Goal: Task Accomplishment & Management: Manage account settings

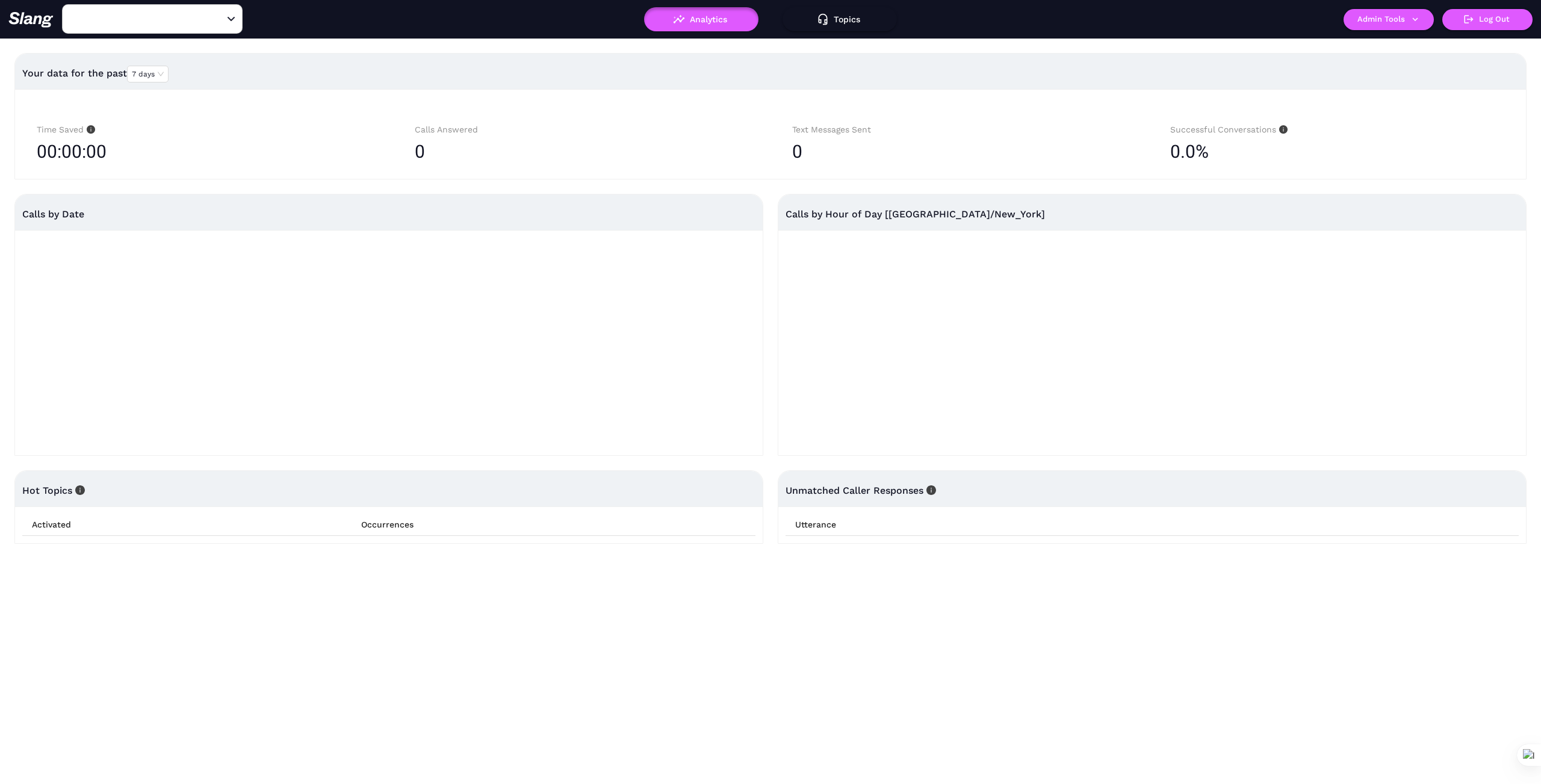
type input "1776"
click at [221, 18] on icon "Clear" at bounding box center [216, 19] width 12 height 12
click at [183, 19] on input "text" at bounding box center [134, 19] width 133 height 19
type input "1"
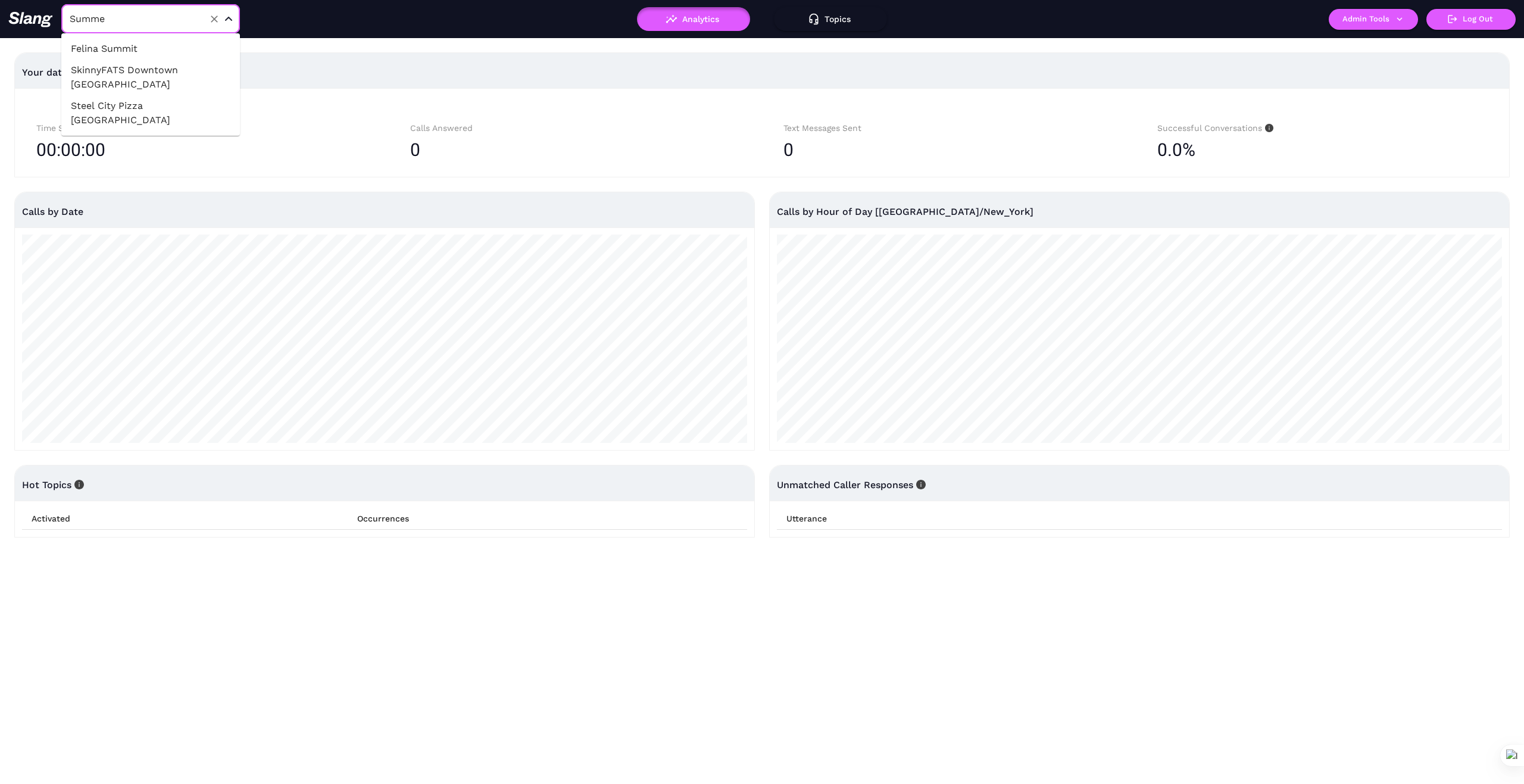
type input "Summer"
click at [208, 48] on li "SkinnyFATS Downtown [GEOGRAPHIC_DATA]" at bounding box center [150, 56] width 179 height 36
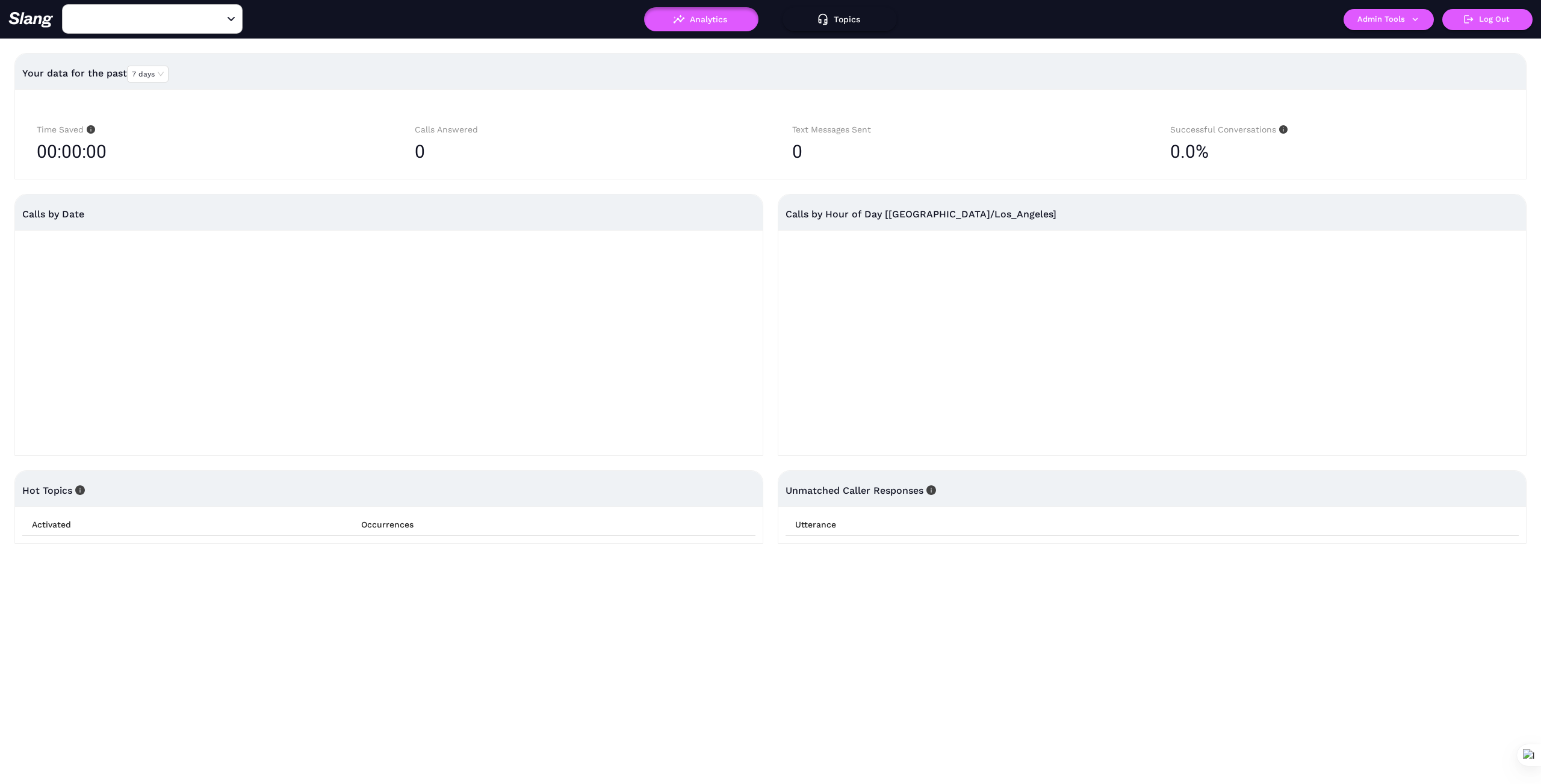
type input "SkinnyFATS Downtown [GEOGRAPHIC_DATA]"
click at [1420, 19] on icon "button" at bounding box center [1416, 19] width 11 height 11
click at [1411, 47] on link "Manage current business" at bounding box center [1413, 45] width 118 height 15
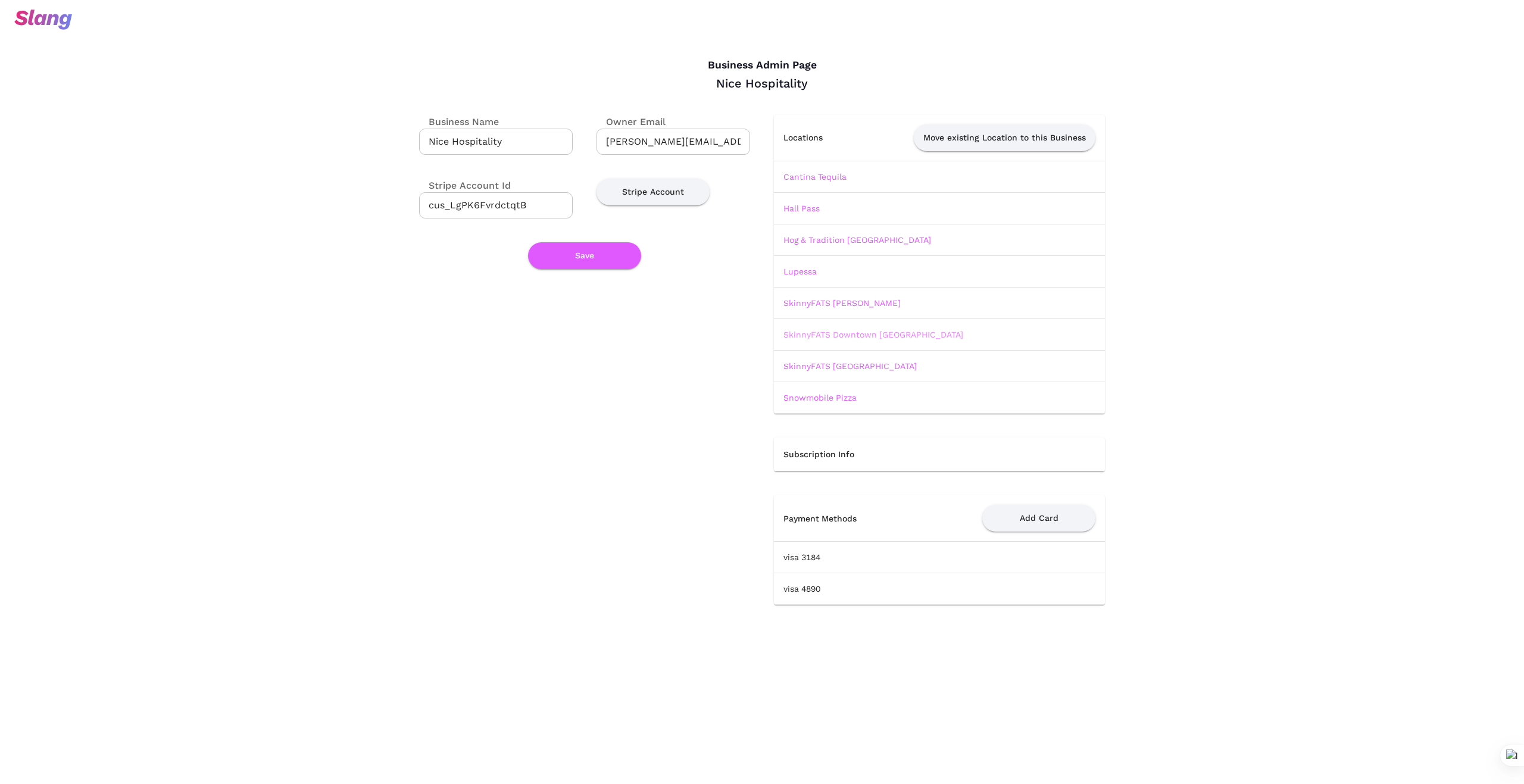
click at [881, 335] on link "SkinnyFATS Downtown [GEOGRAPHIC_DATA]" at bounding box center [873, 334] width 180 height 10
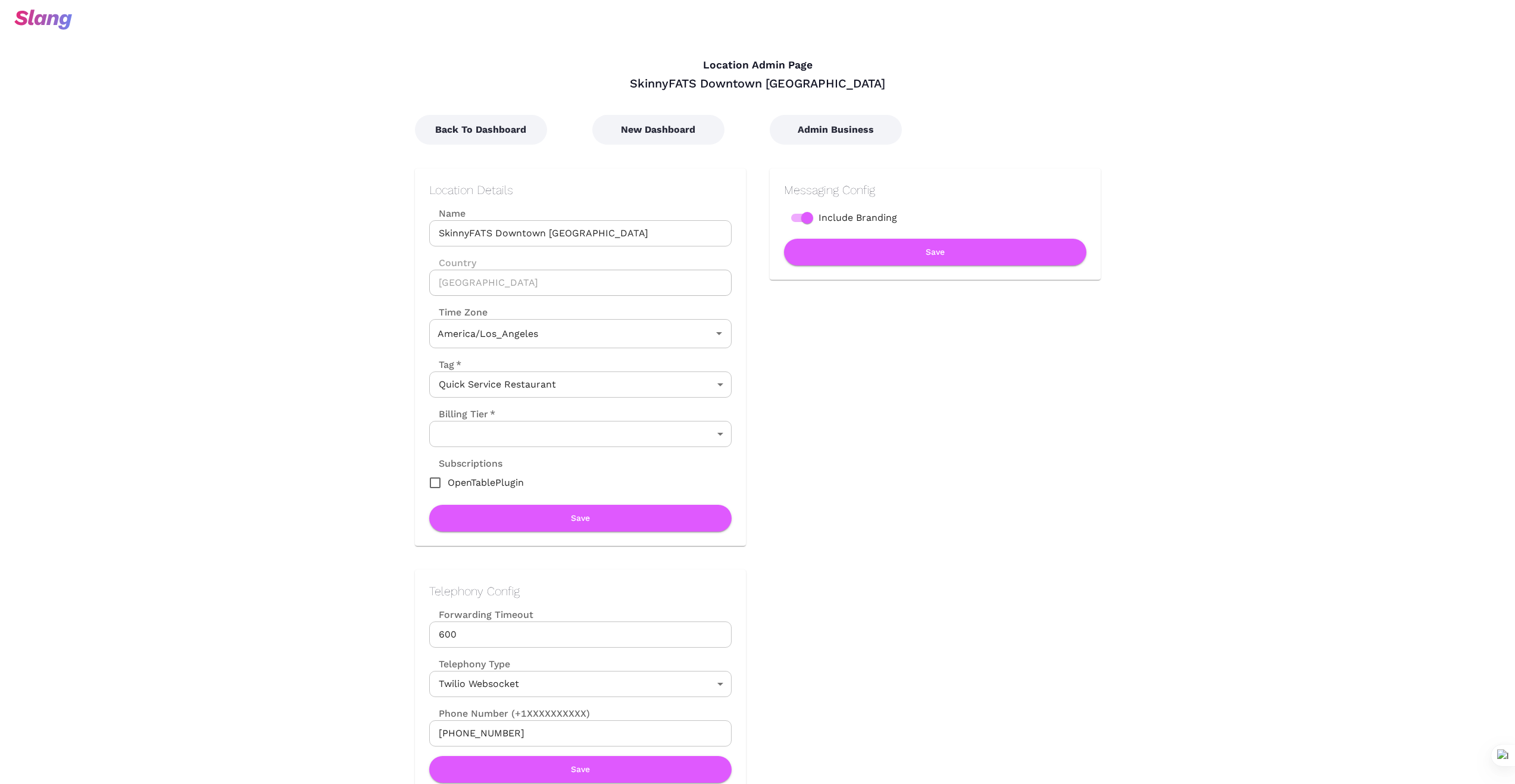
type input "Pacific Time"
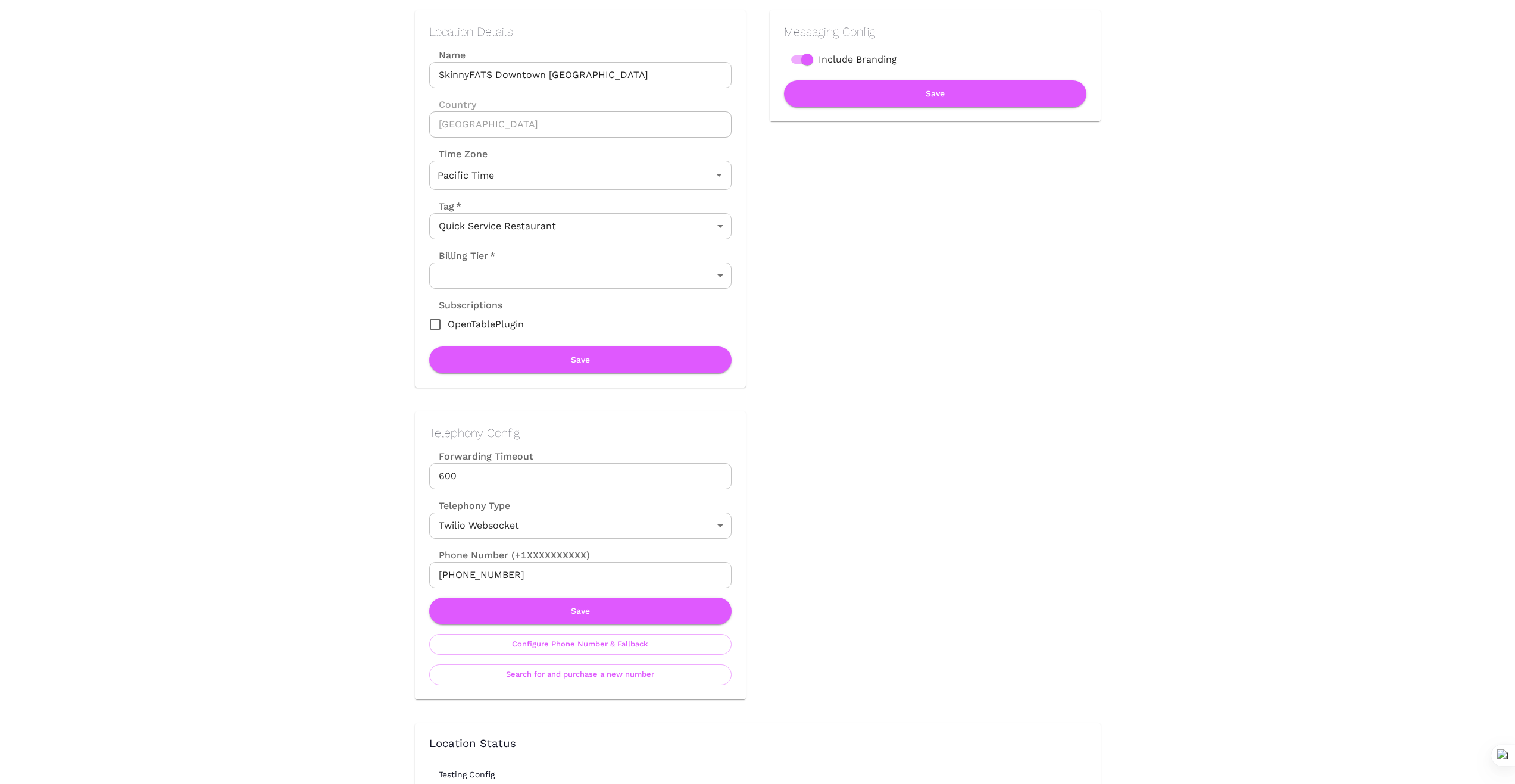
scroll to position [159, 0]
drag, startPoint x: 522, startPoint y: 574, endPoint x: 394, endPoint y: 567, distance: 128.2
click at [394, 567] on div "Telephony Config Forwarding Timeout 600 Forwarding Timeout Telephony Type Twili…" at bounding box center [568, 542] width 355 height 312
click at [572, 614] on button "Save" at bounding box center [580, 611] width 303 height 27
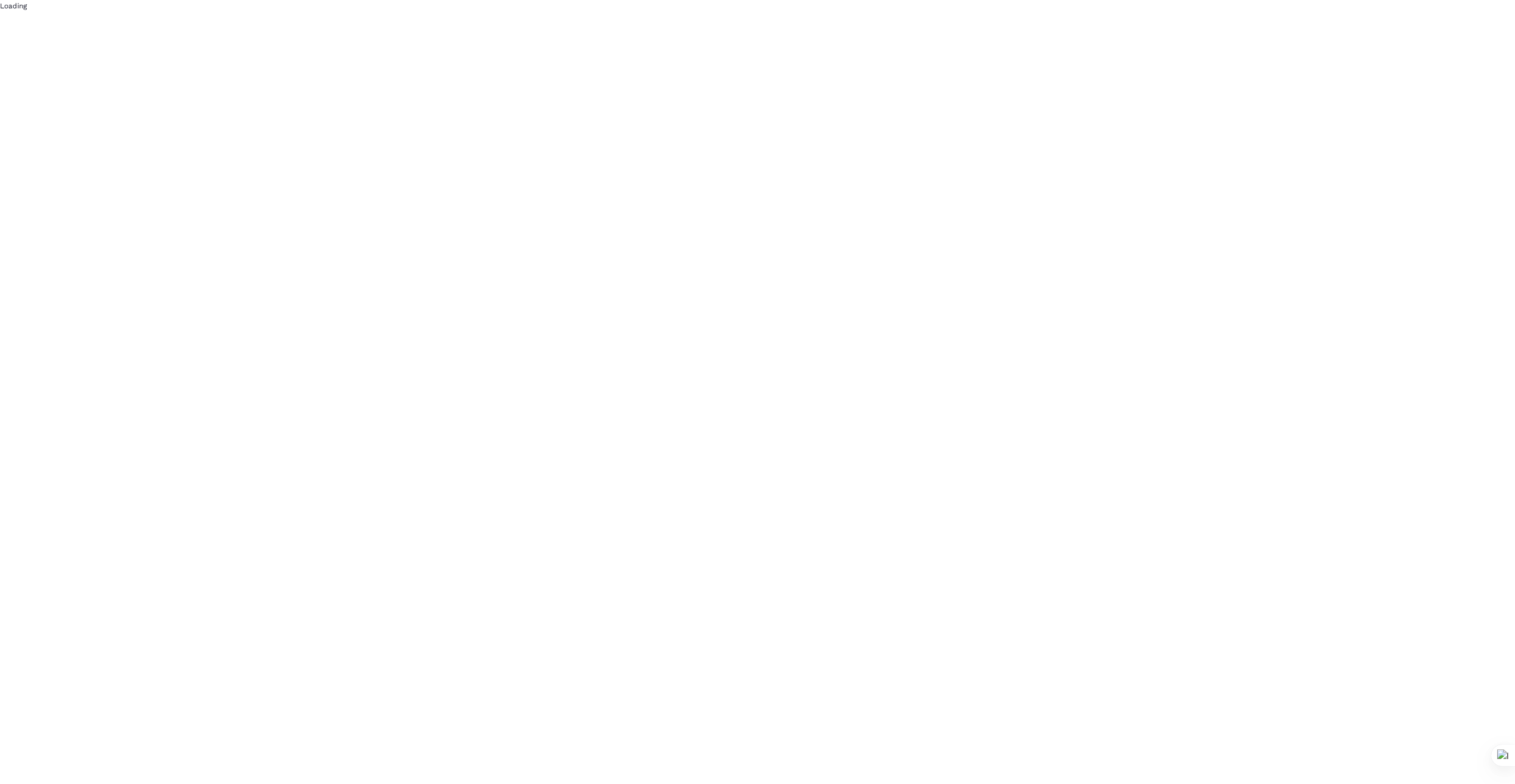
scroll to position [0, 0]
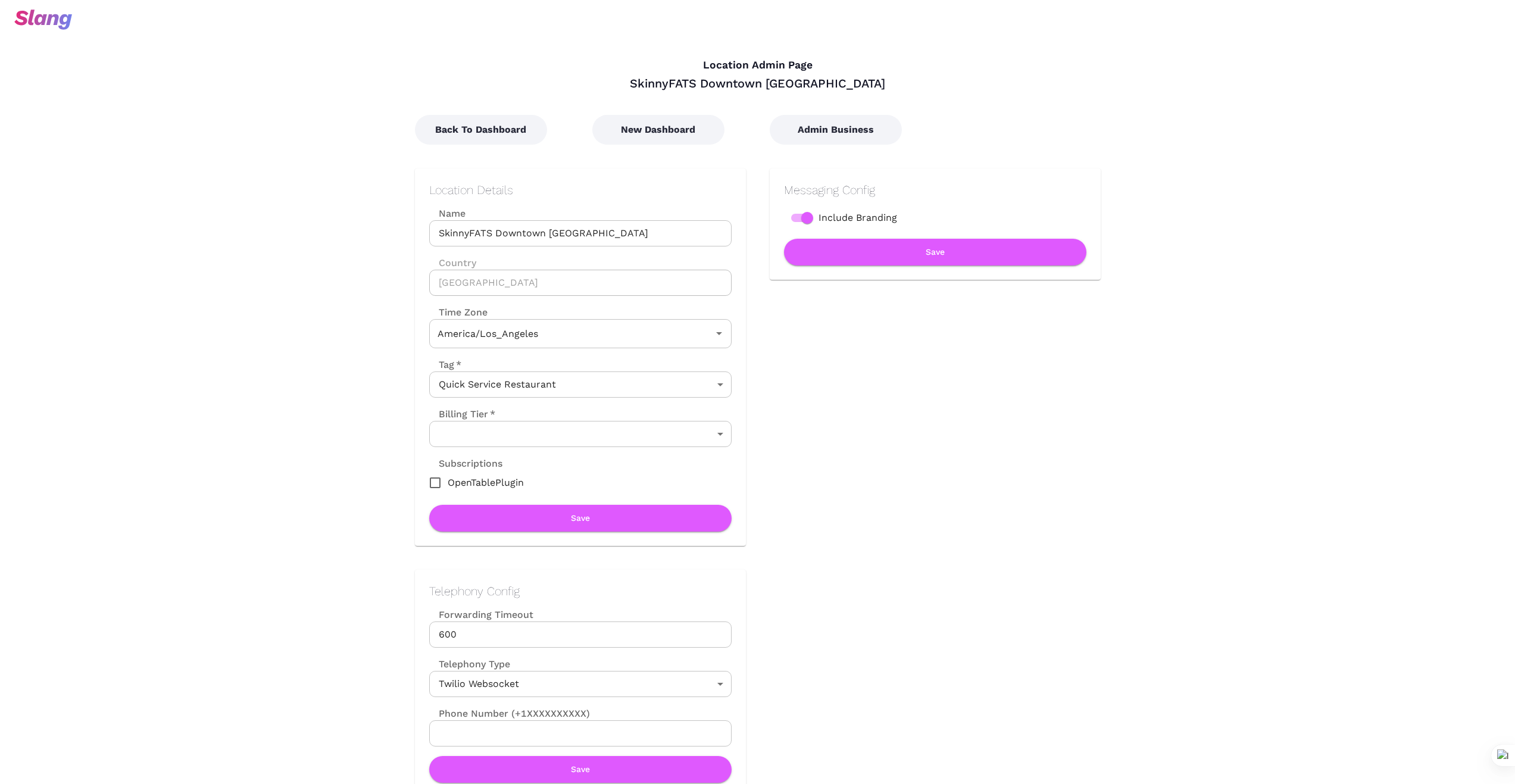
type input "Pacific Time"
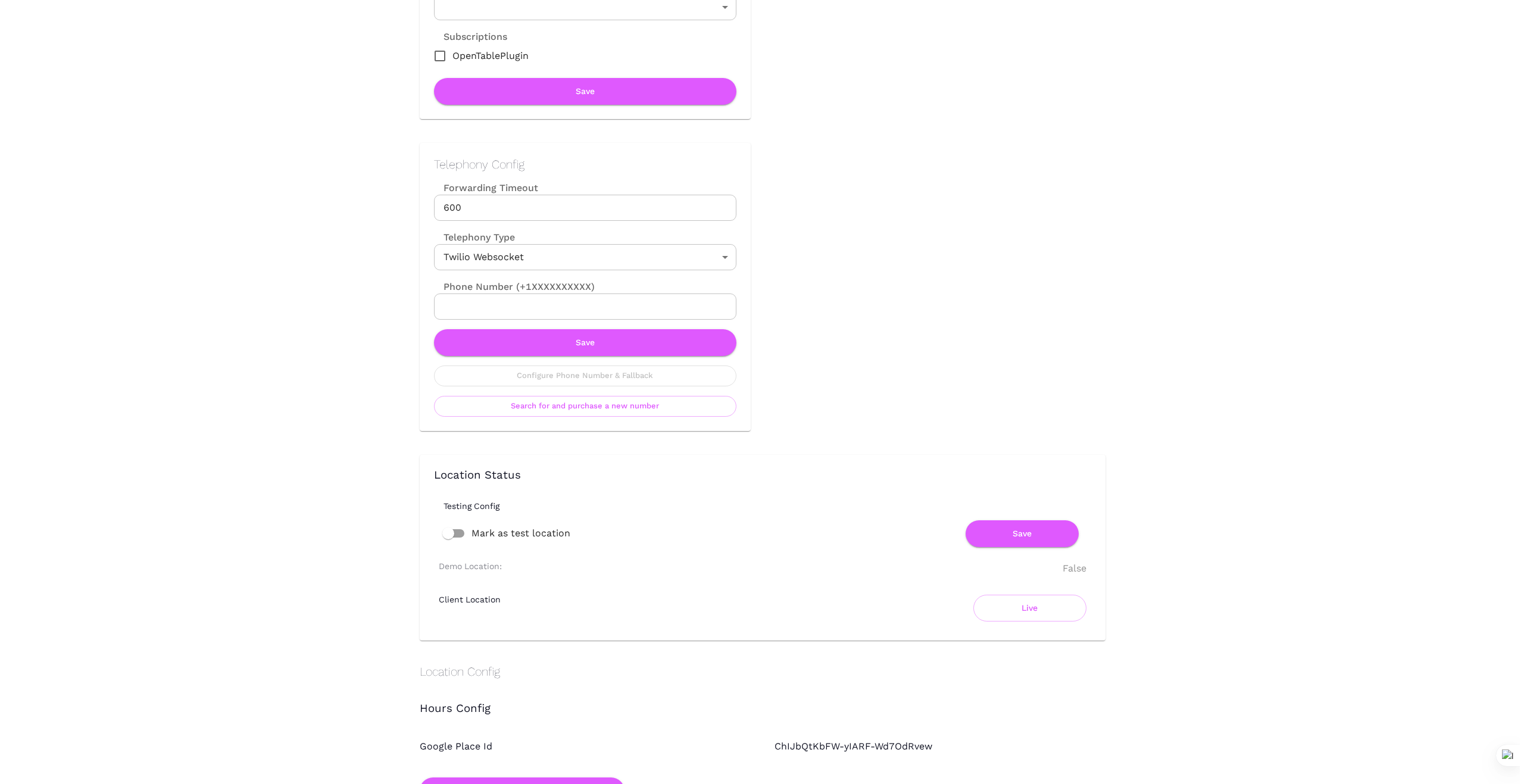
scroll to position [436, 0]
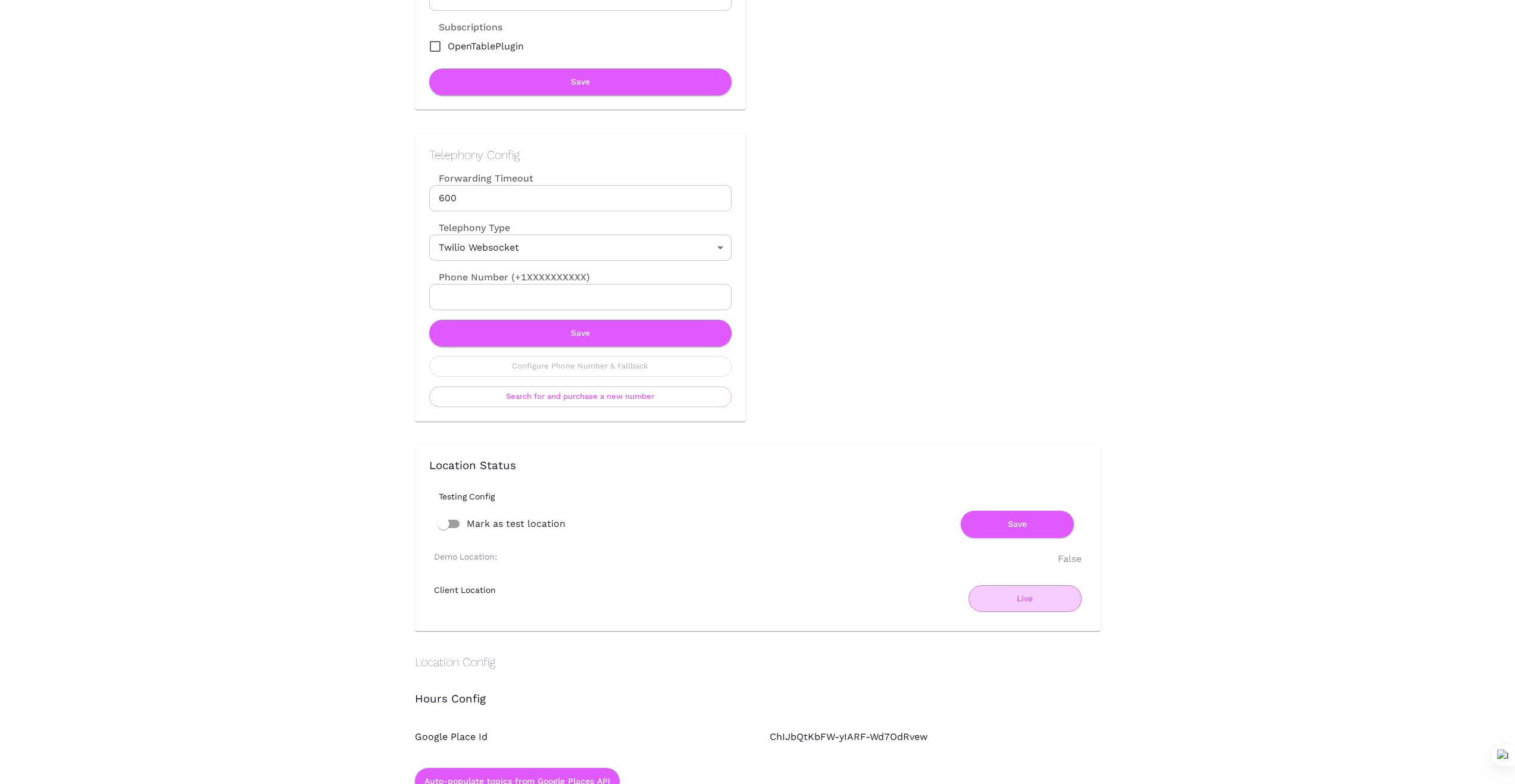
click at [1025, 599] on button "Live" at bounding box center [1025, 598] width 113 height 27
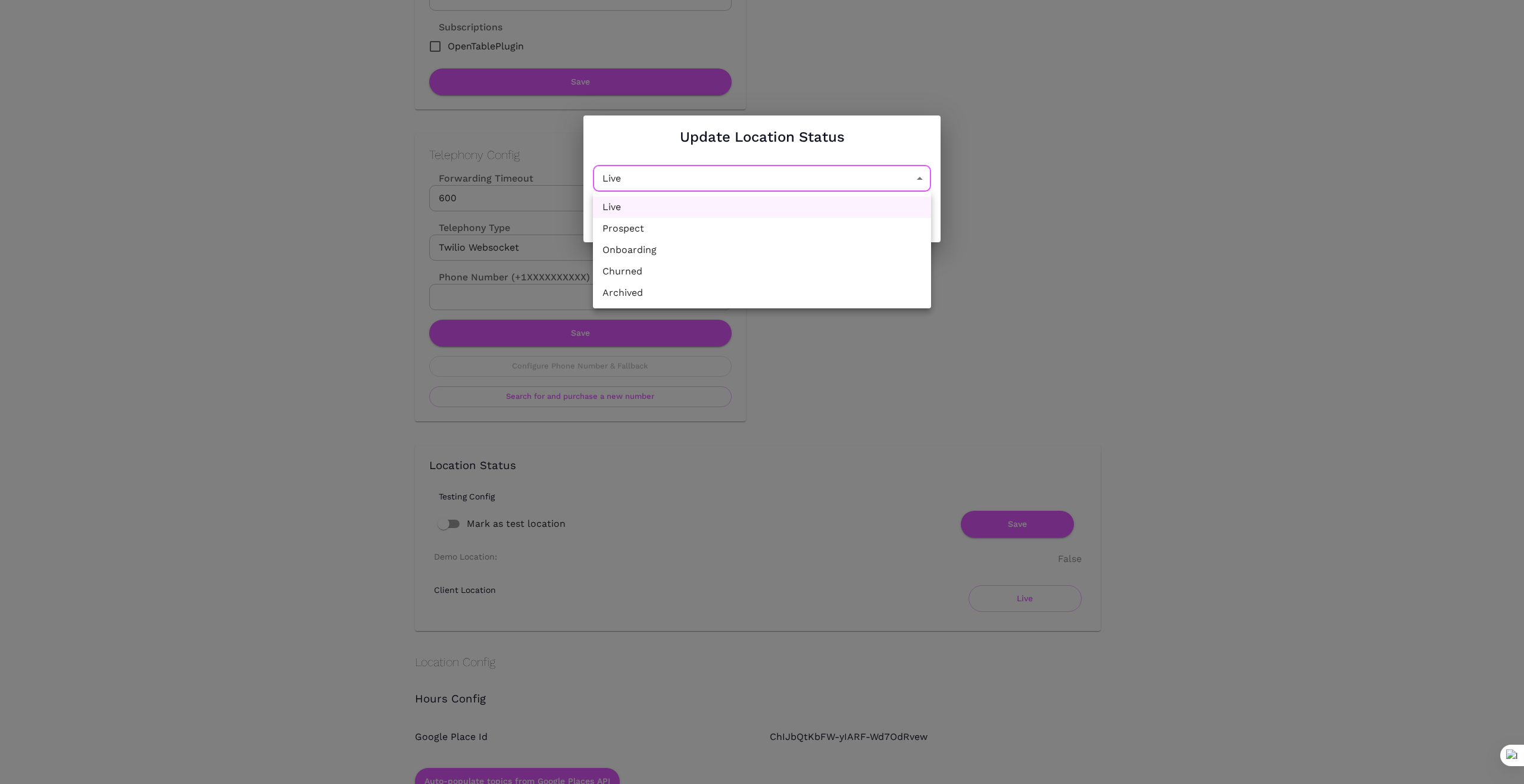
click at [775, 260] on li "Churned" at bounding box center [762, 271] width 338 height 22
type input "Churned"
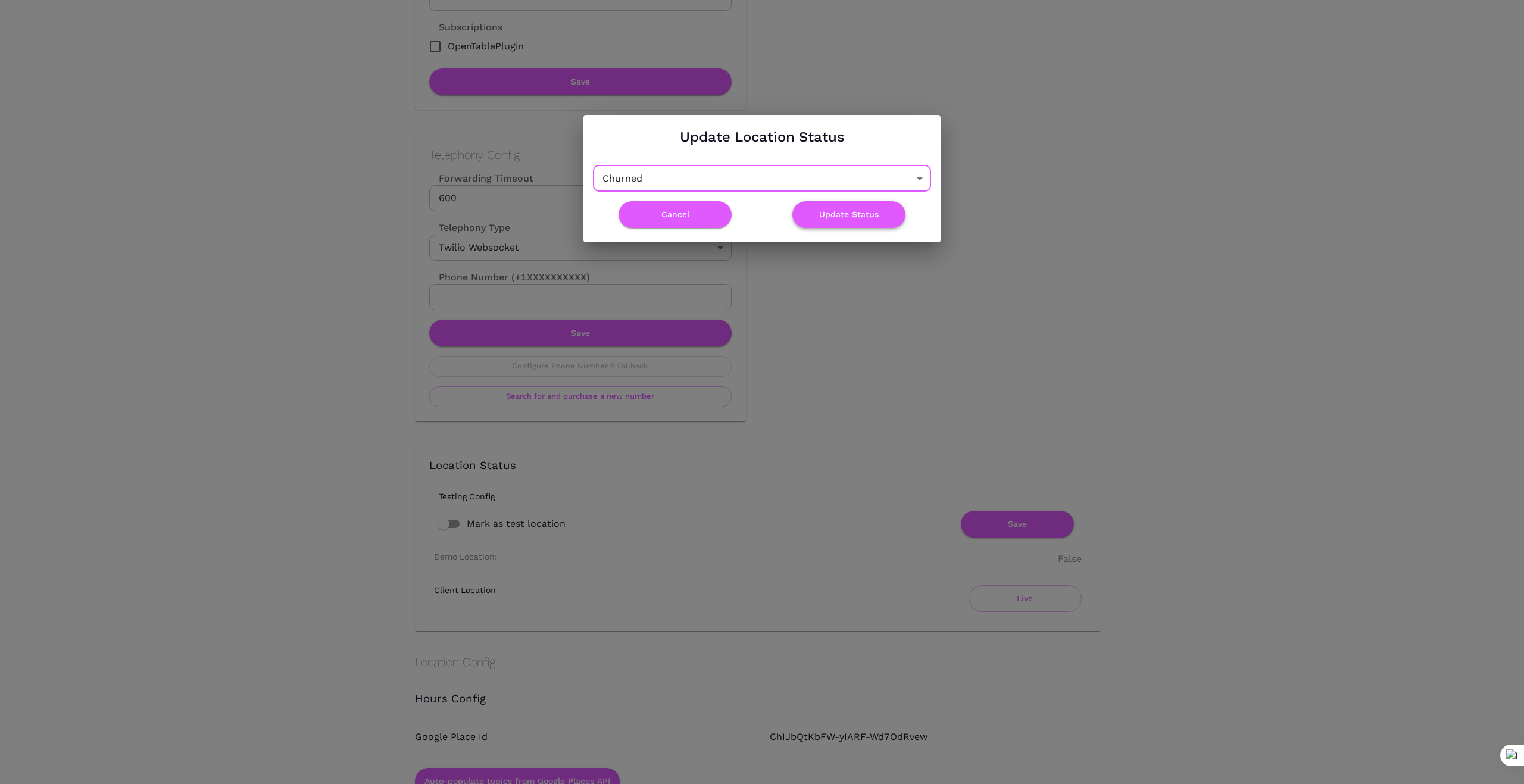
click at [857, 215] on button "Update Status" at bounding box center [849, 215] width 113 height 27
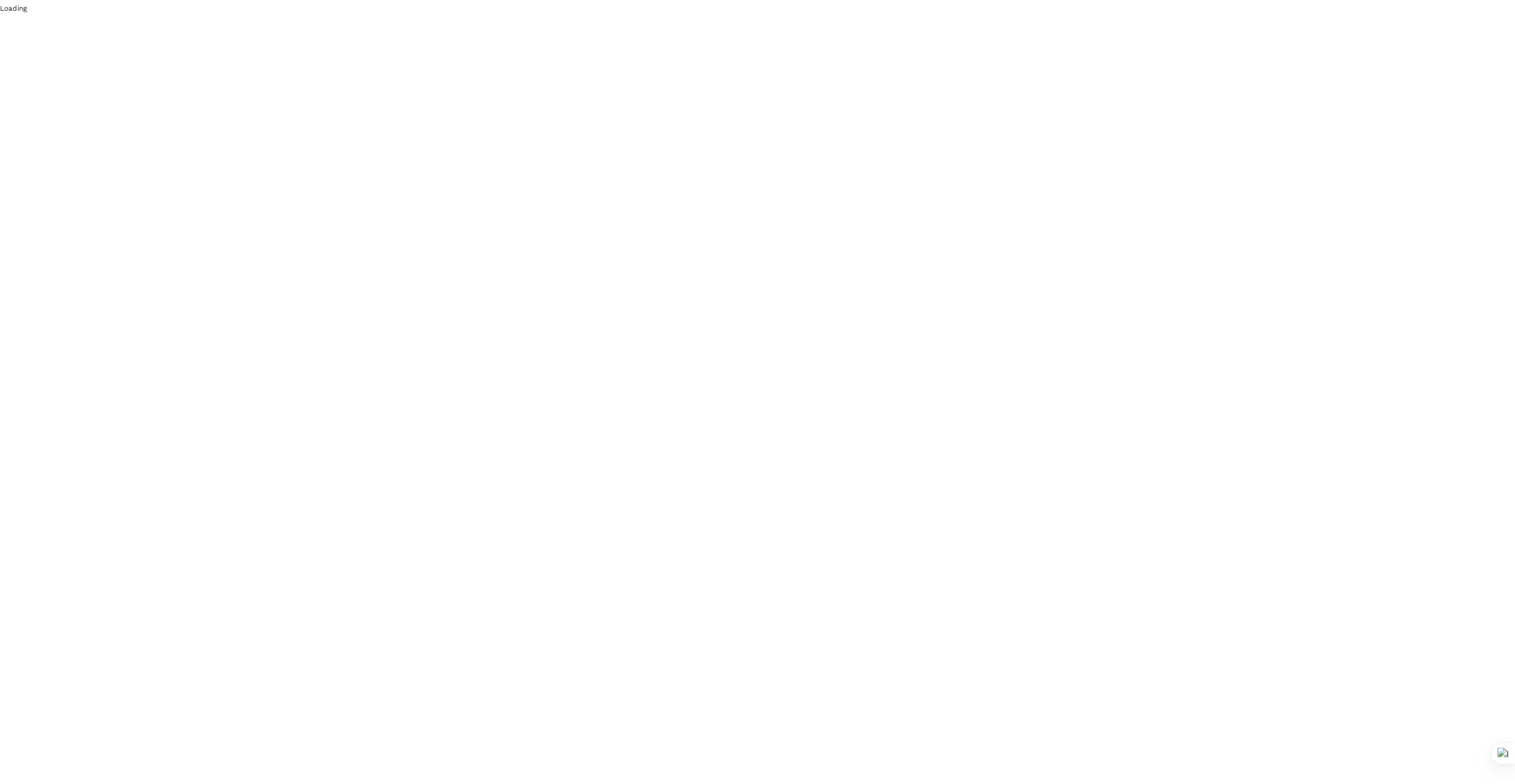
scroll to position [0, 0]
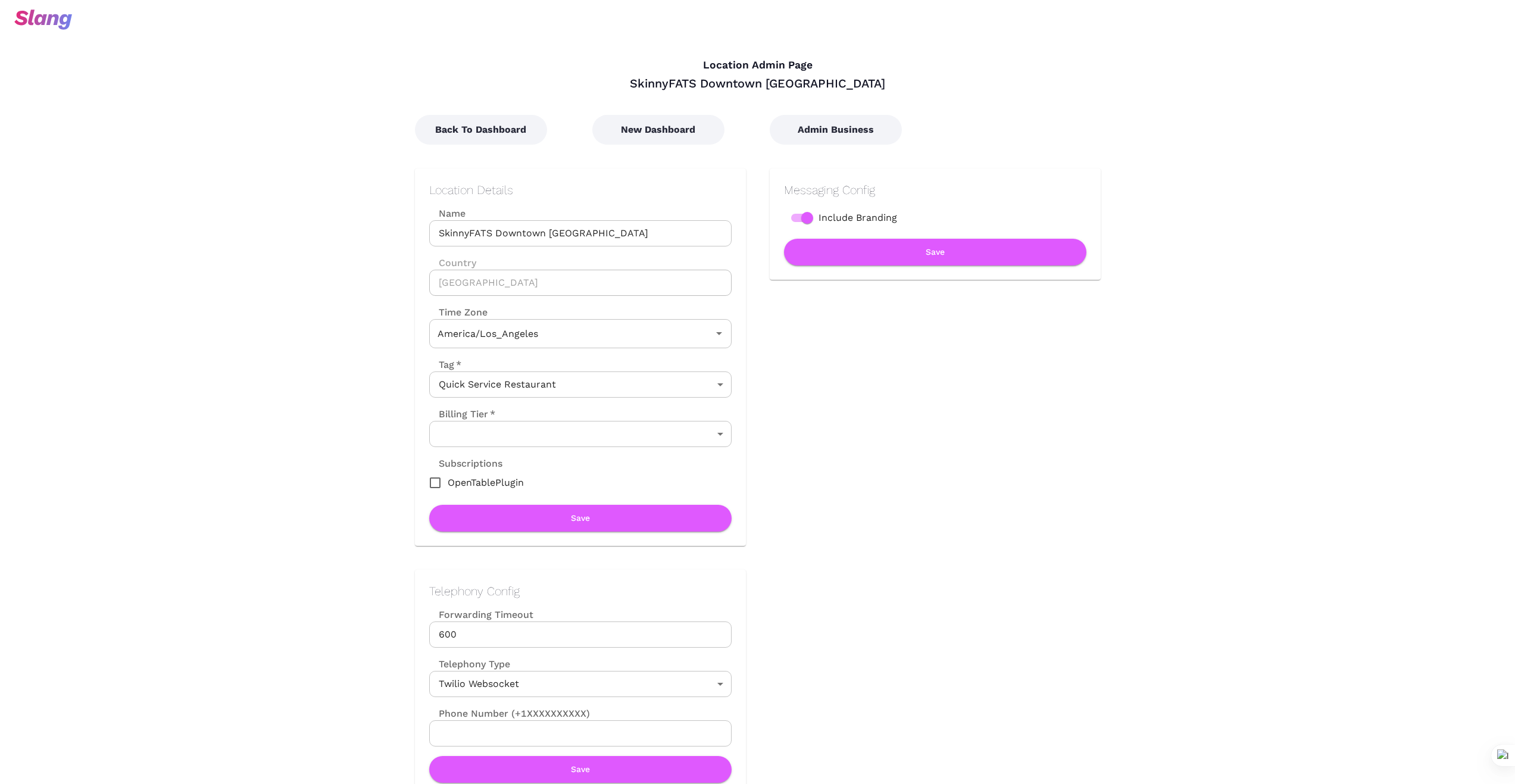
type input "Pacific Time"
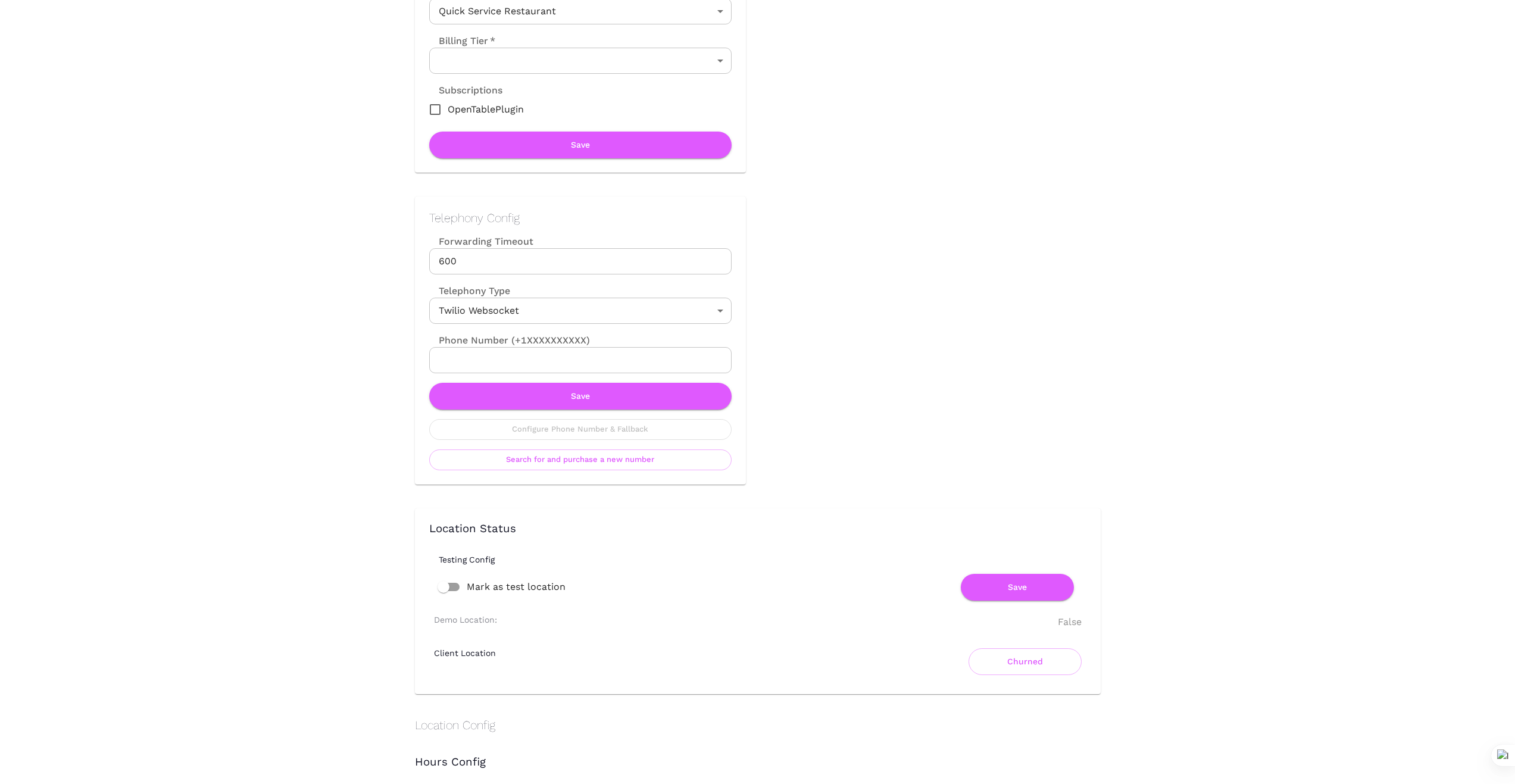
scroll to position [338, 0]
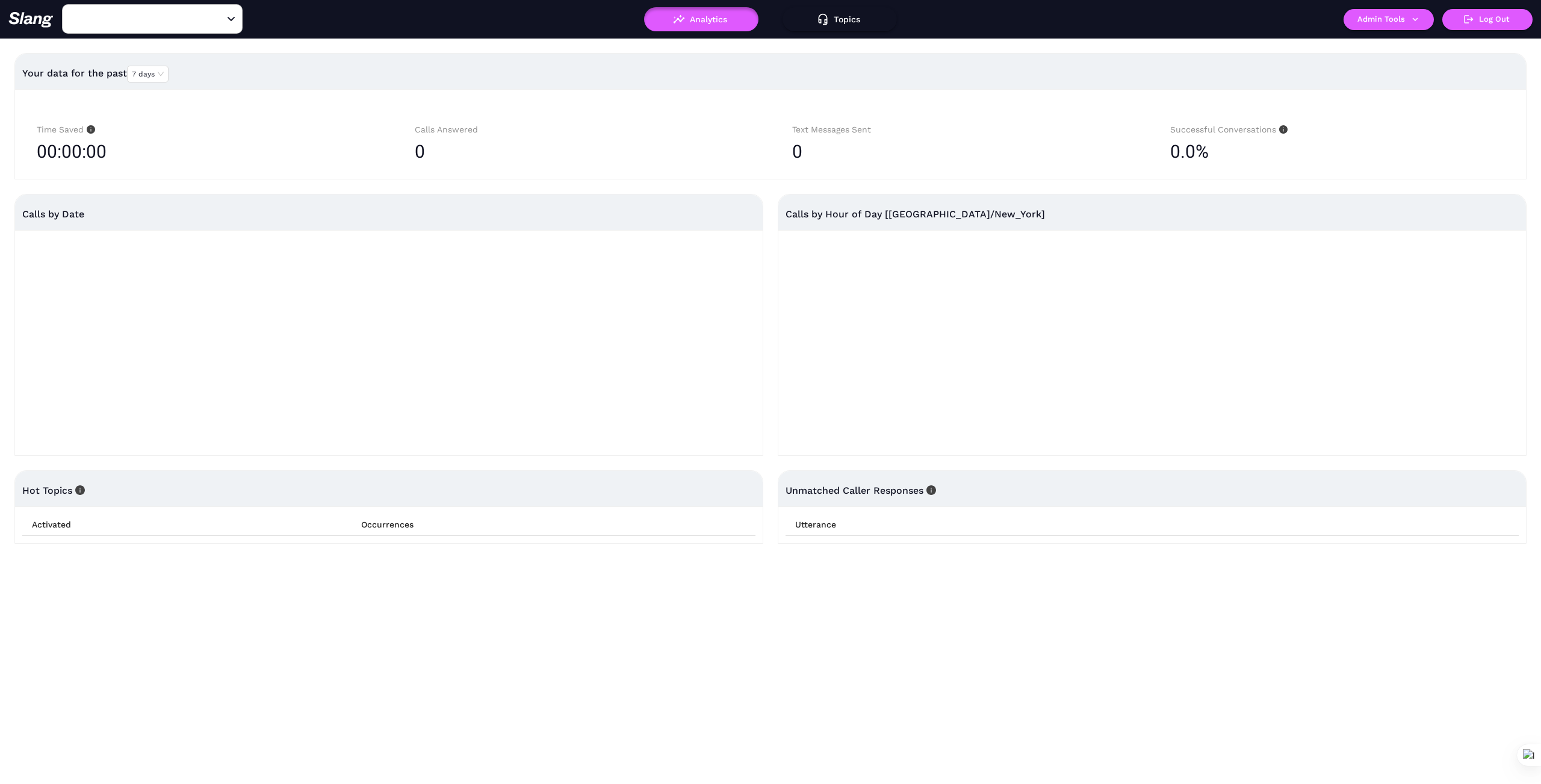
type input "1776"
drag, startPoint x: 223, startPoint y: 15, endPoint x: 200, endPoint y: 17, distance: 23.1
click at [223, 15] on icon "Clear" at bounding box center [216, 19] width 12 height 12
click at [174, 15] on input "text" at bounding box center [134, 19] width 133 height 19
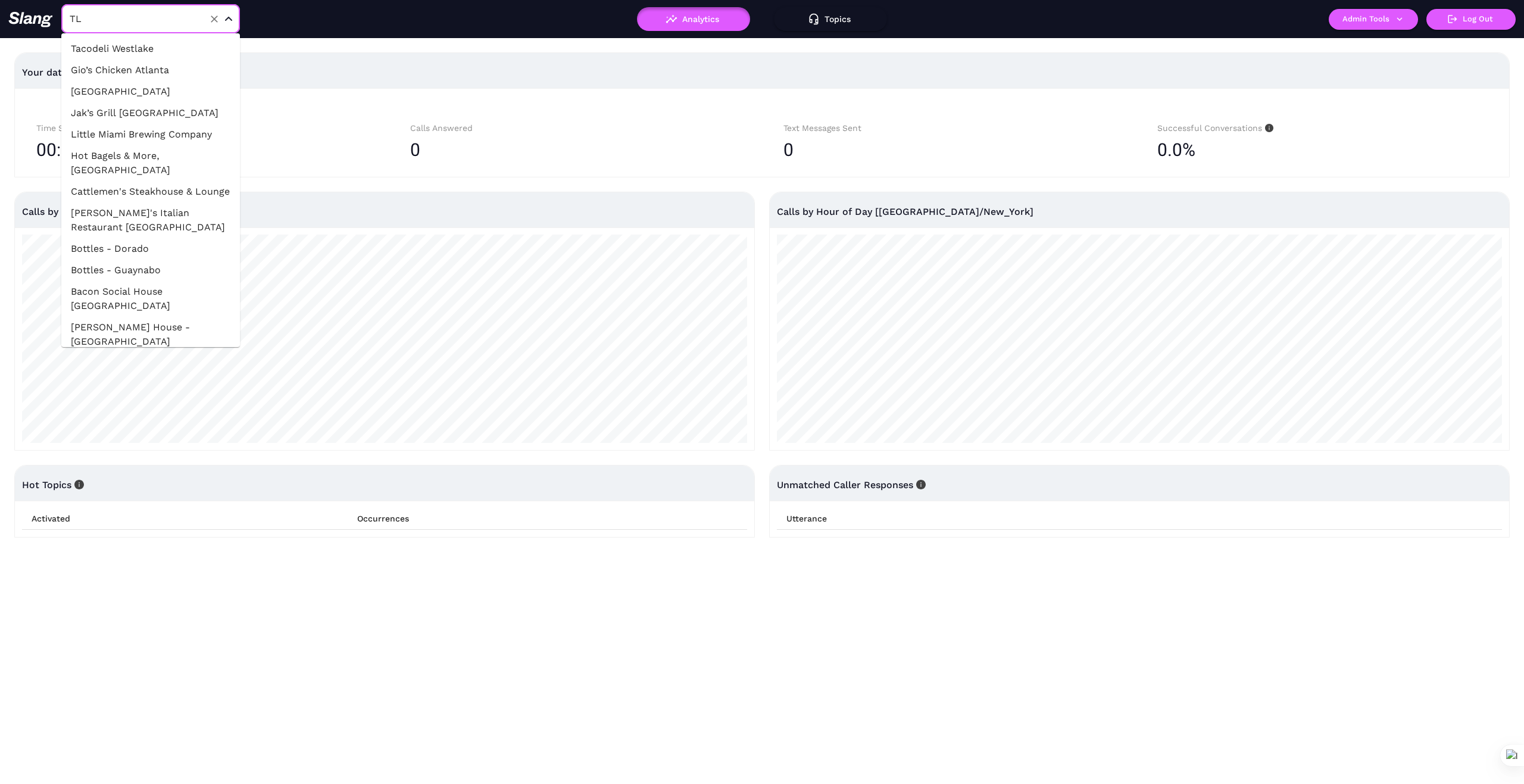
type input "TLV"
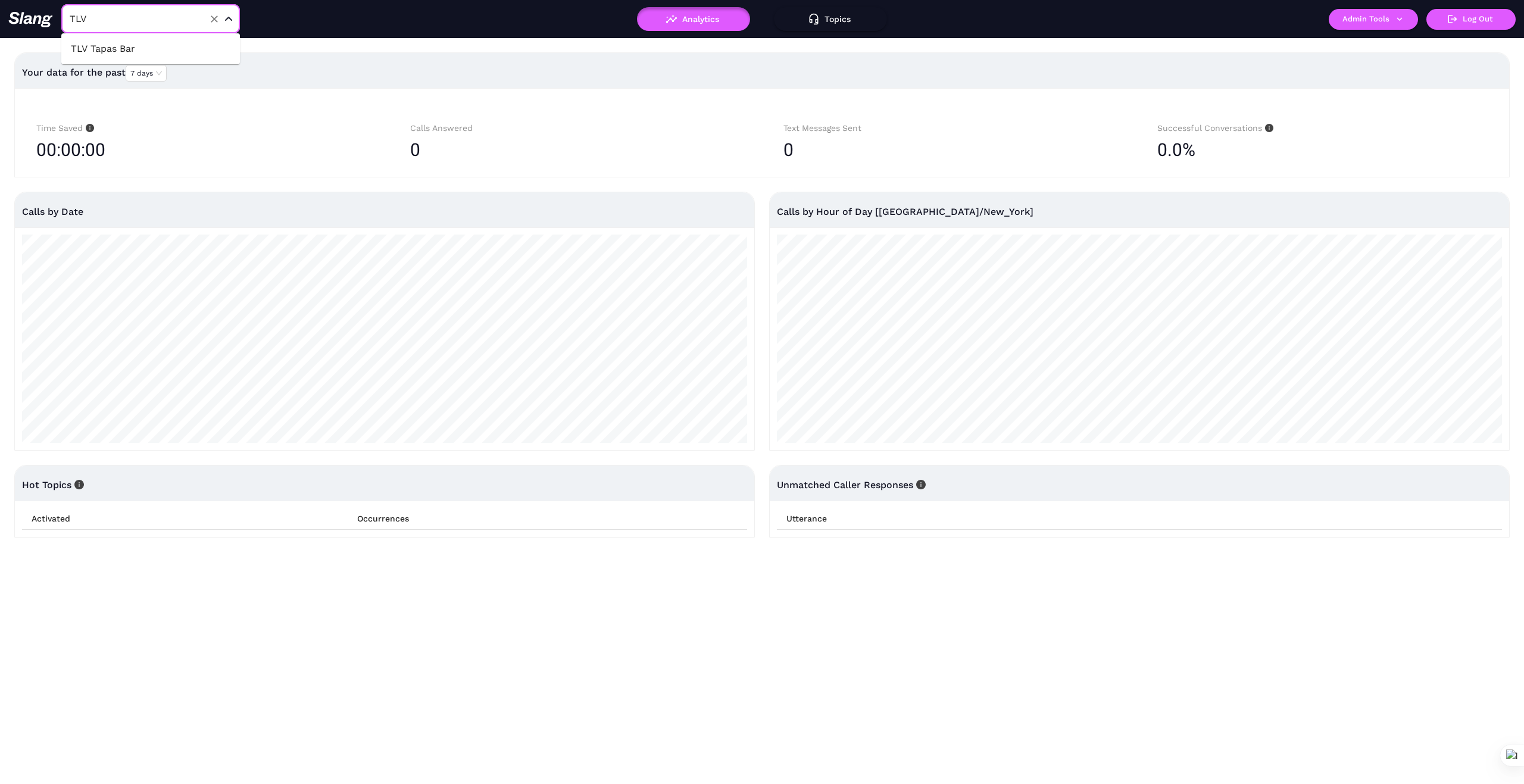
click at [129, 40] on li "TLV Tapas Bar" at bounding box center [150, 48] width 179 height 22
type input "TLV Tapas Bar"
click at [1404, 10] on button "Admin Tools" at bounding box center [1373, 19] width 89 height 21
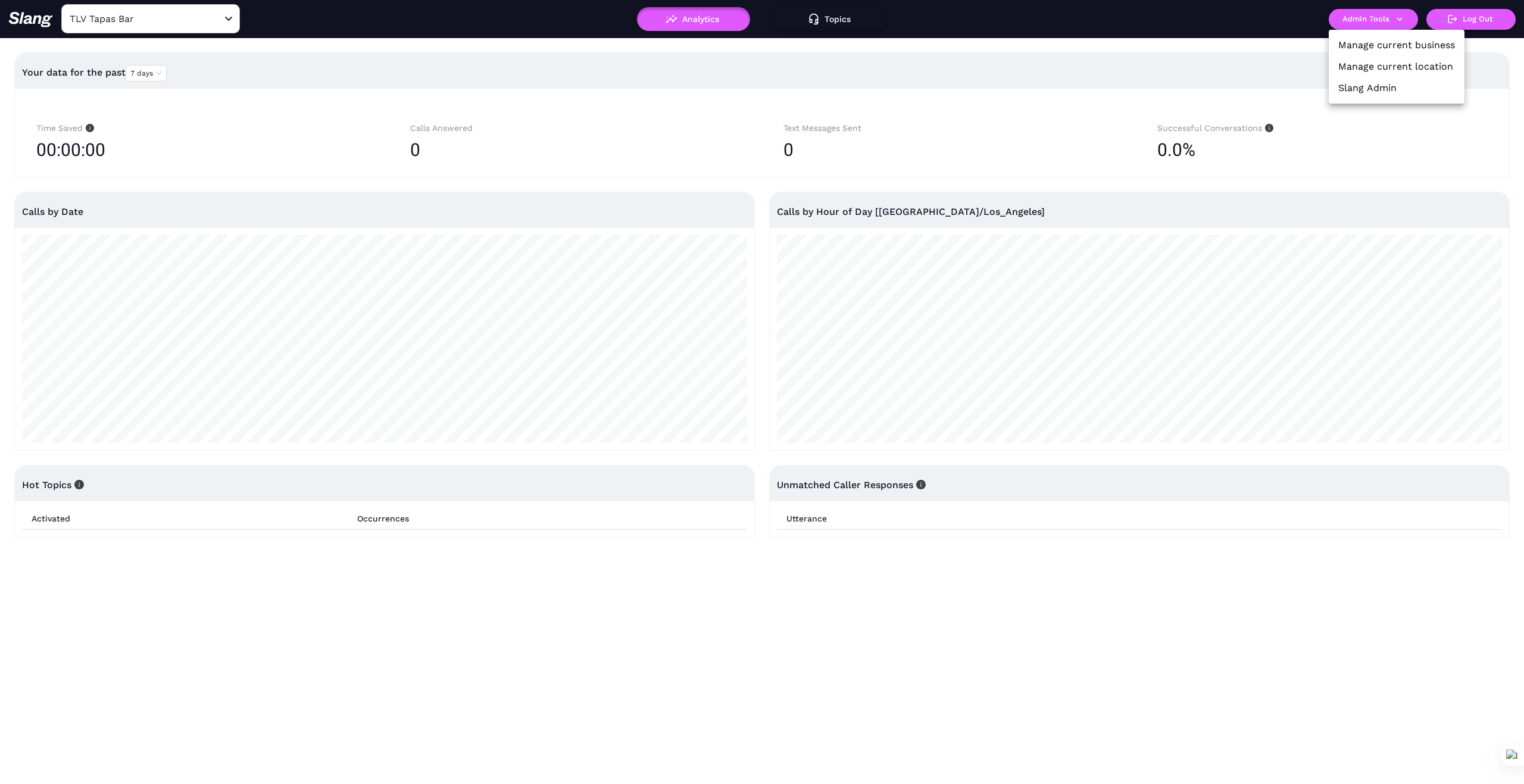
click at [1394, 45] on link "Manage current business" at bounding box center [1397, 45] width 117 height 14
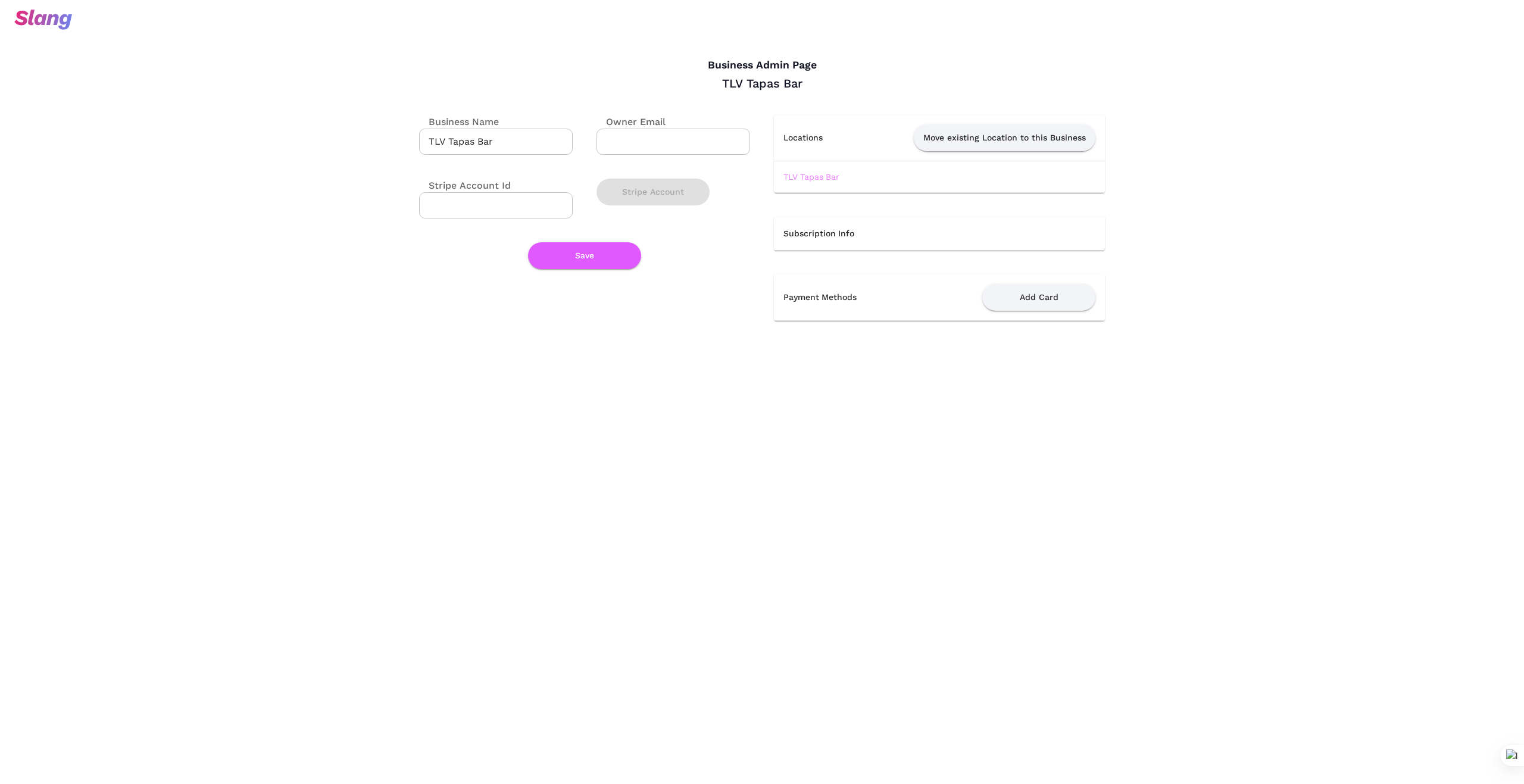
click at [822, 175] on link "TLV Tapas Bar" at bounding box center [811, 176] width 56 height 10
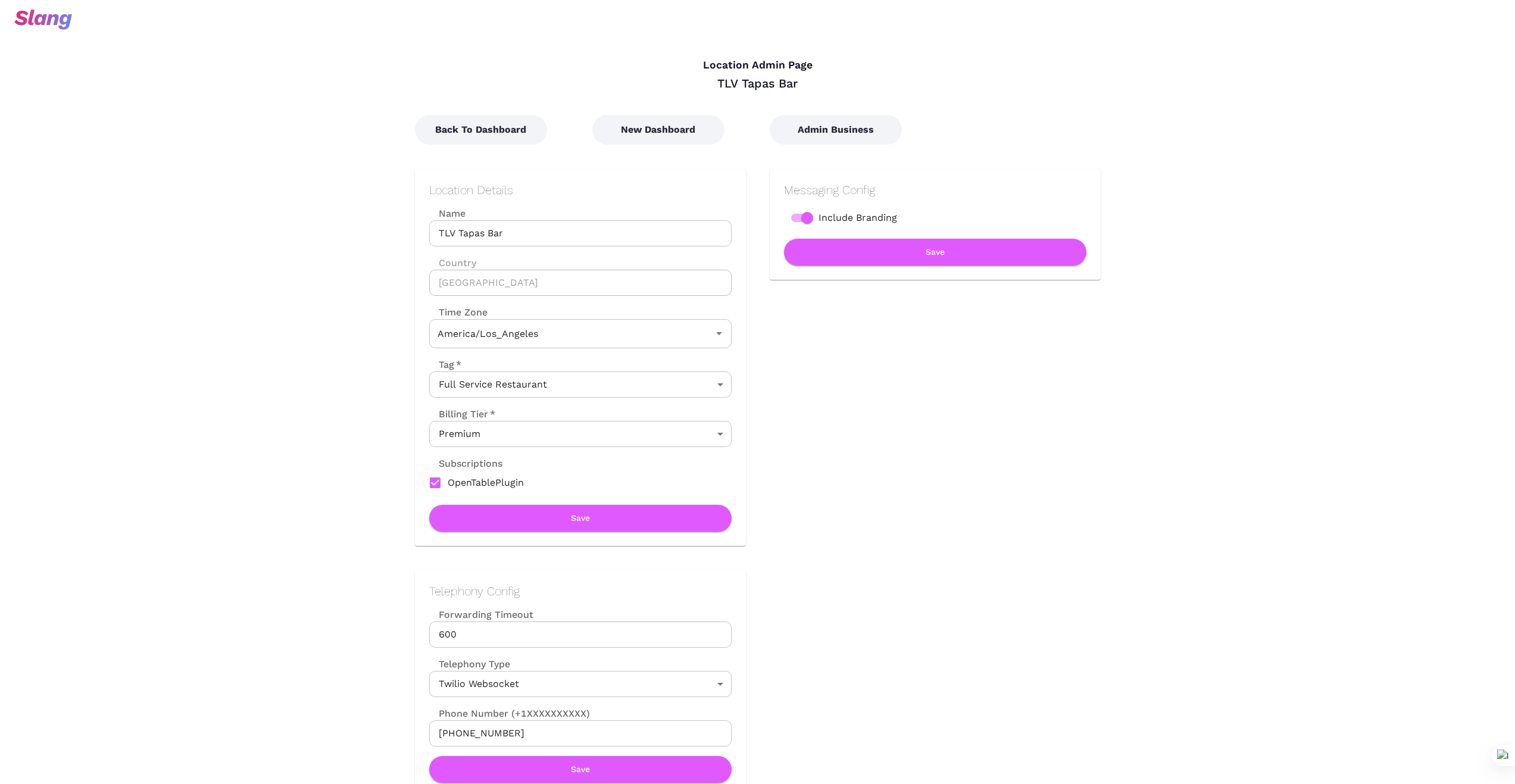
type input "Pacific Time"
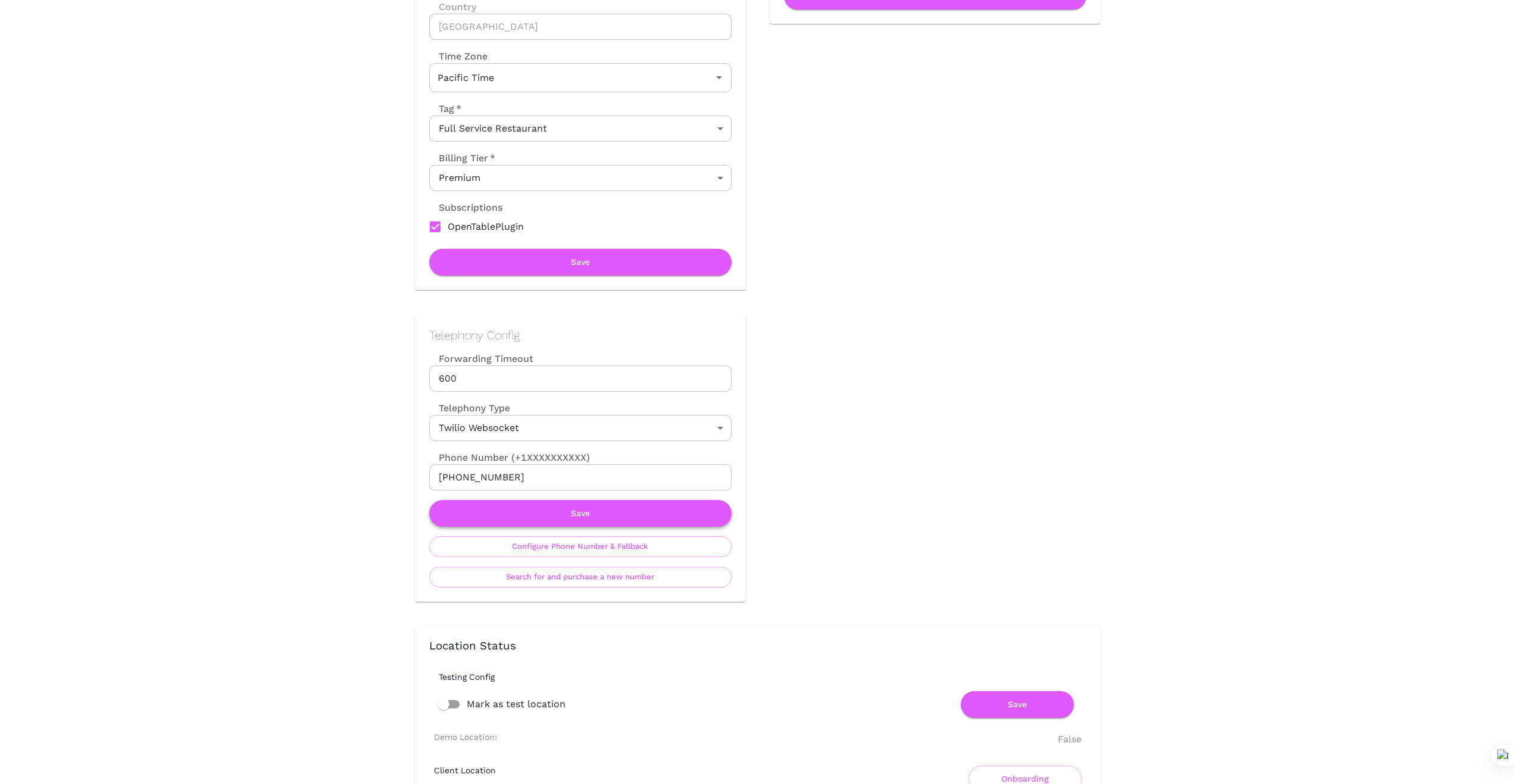
scroll to position [277, 0]
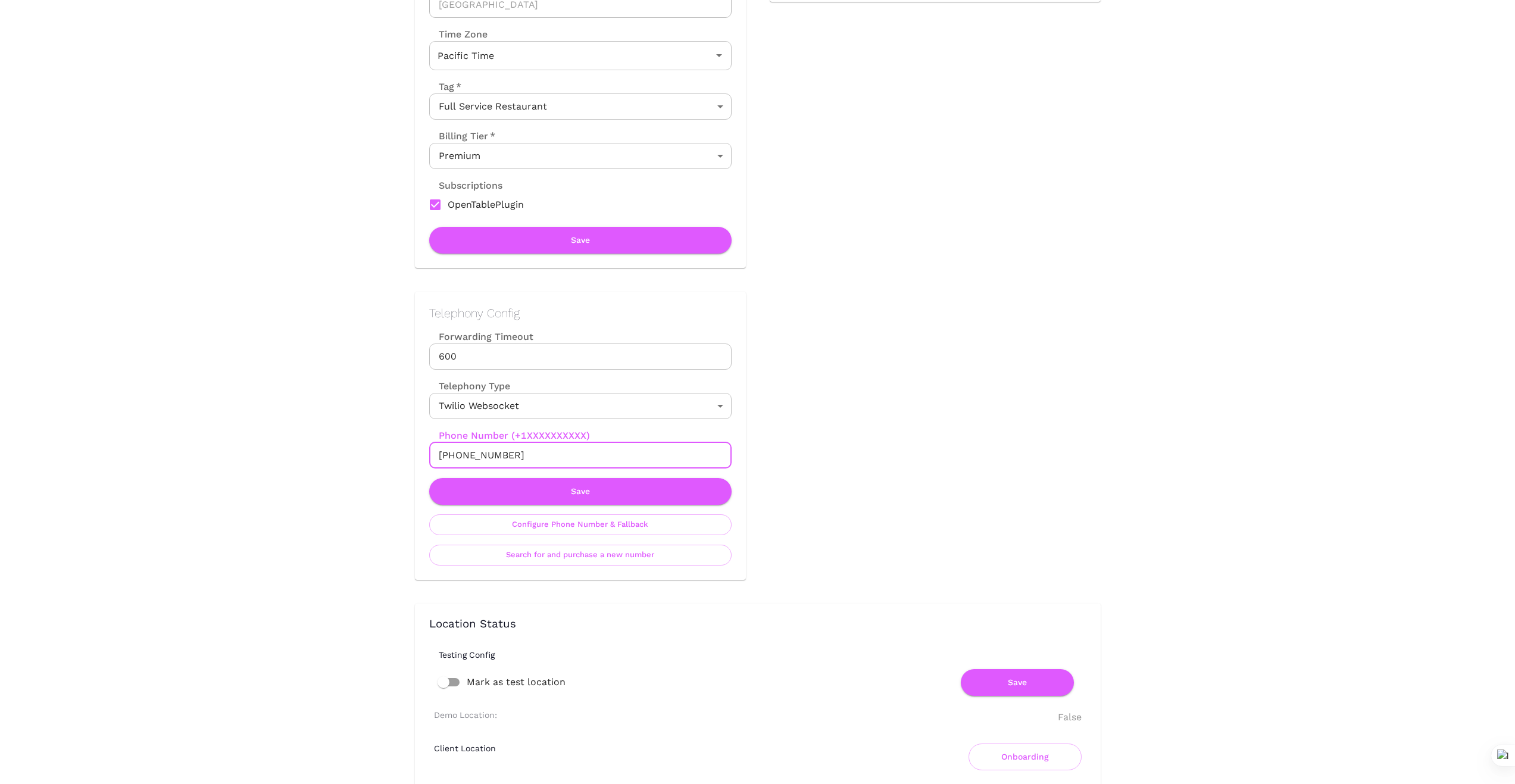
drag, startPoint x: 523, startPoint y: 455, endPoint x: 359, endPoint y: 453, distance: 164.0
click at [359, 453] on div "Location Admin Page TLV Tapas Bar Back To Dashboard New Dashboard Admin Busines…" at bounding box center [758, 795] width 1515 height 2145
drag, startPoint x: 631, startPoint y: 642, endPoint x: 541, endPoint y: 482, distance: 183.6
click at [631, 642] on div "Testing Config" at bounding box center [763, 649] width 667 height 19
drag, startPoint x: 528, startPoint y: 442, endPoint x: 367, endPoint y: 454, distance: 161.4
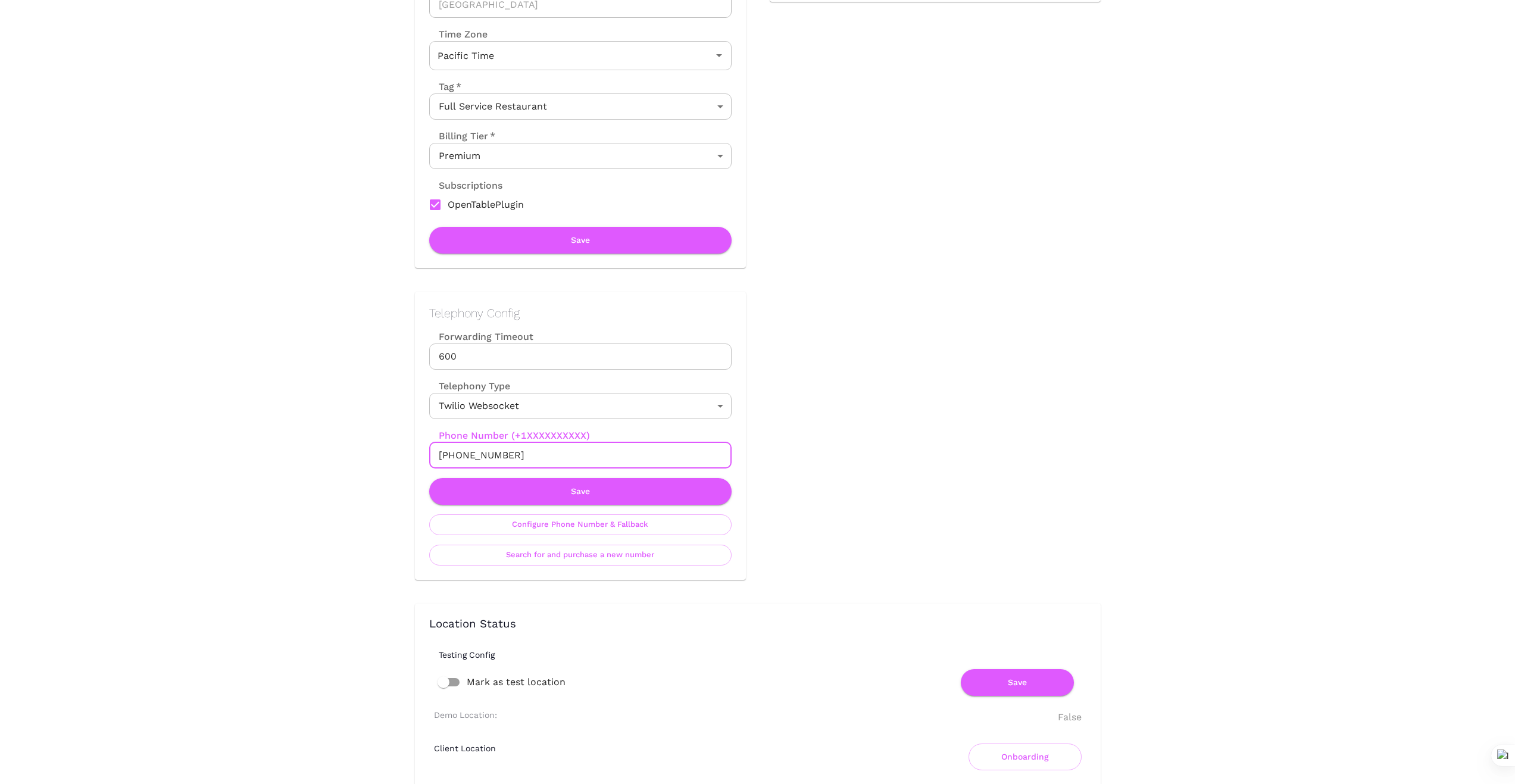
click at [367, 454] on div "Location Admin Page TLV Tapas Bar Back To Dashboard New Dashboard Admin Busines…" at bounding box center [758, 795] width 1515 height 2145
click at [594, 488] on button "Save" at bounding box center [580, 491] width 303 height 27
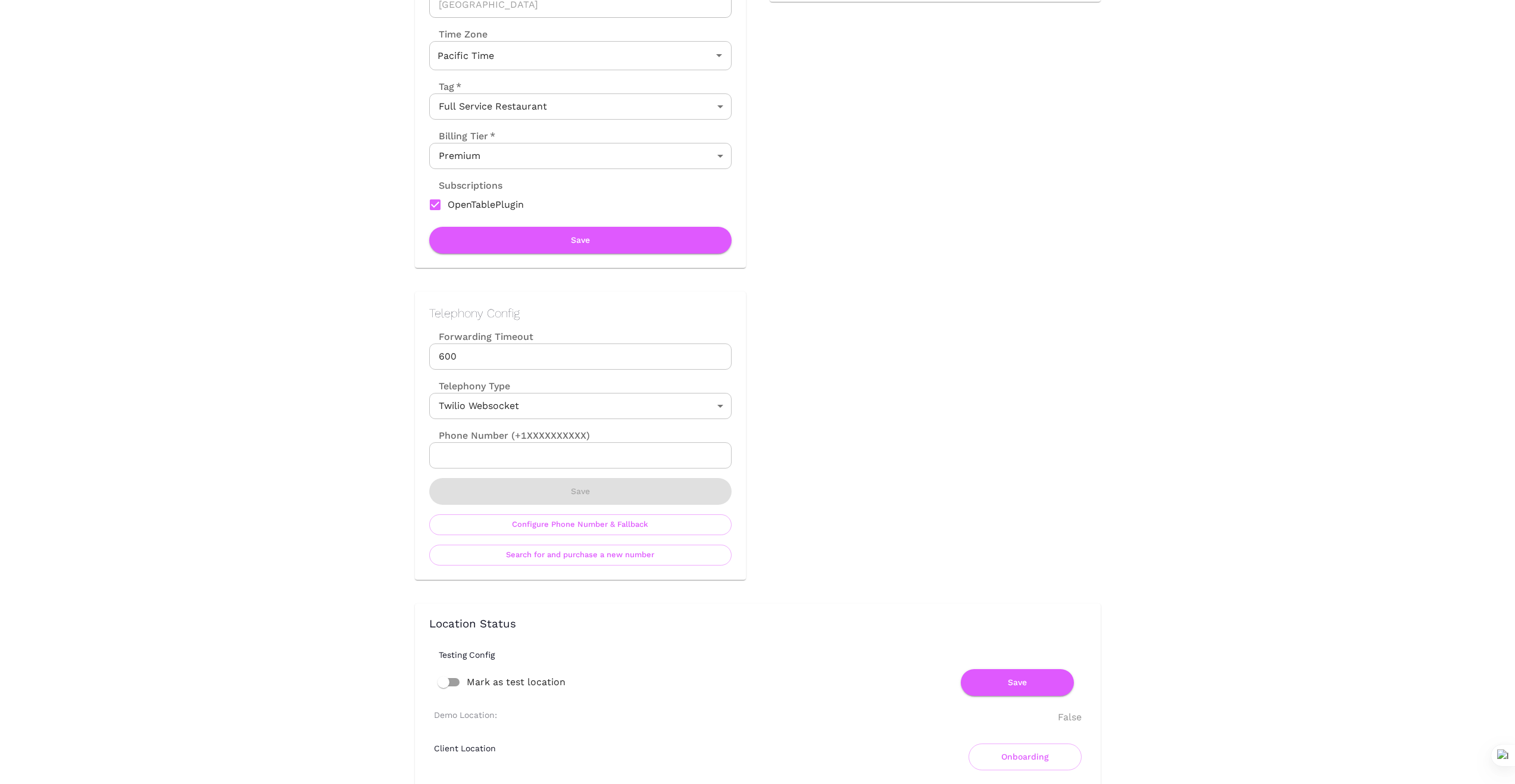
scroll to position [0, 0]
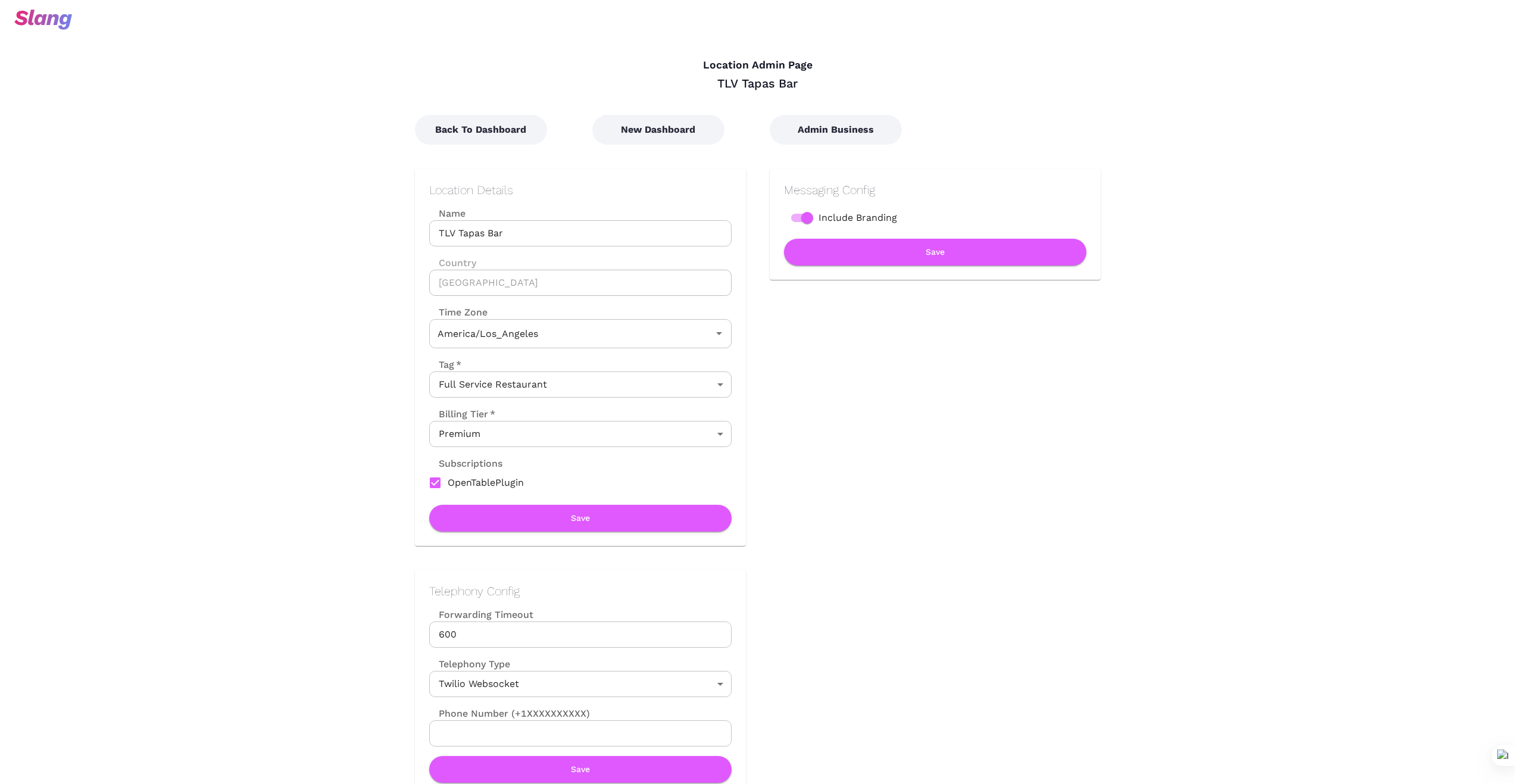
type input "Pacific Time"
click at [682, 135] on button "New Dashboard" at bounding box center [658, 129] width 132 height 30
type input "Pacific Time"
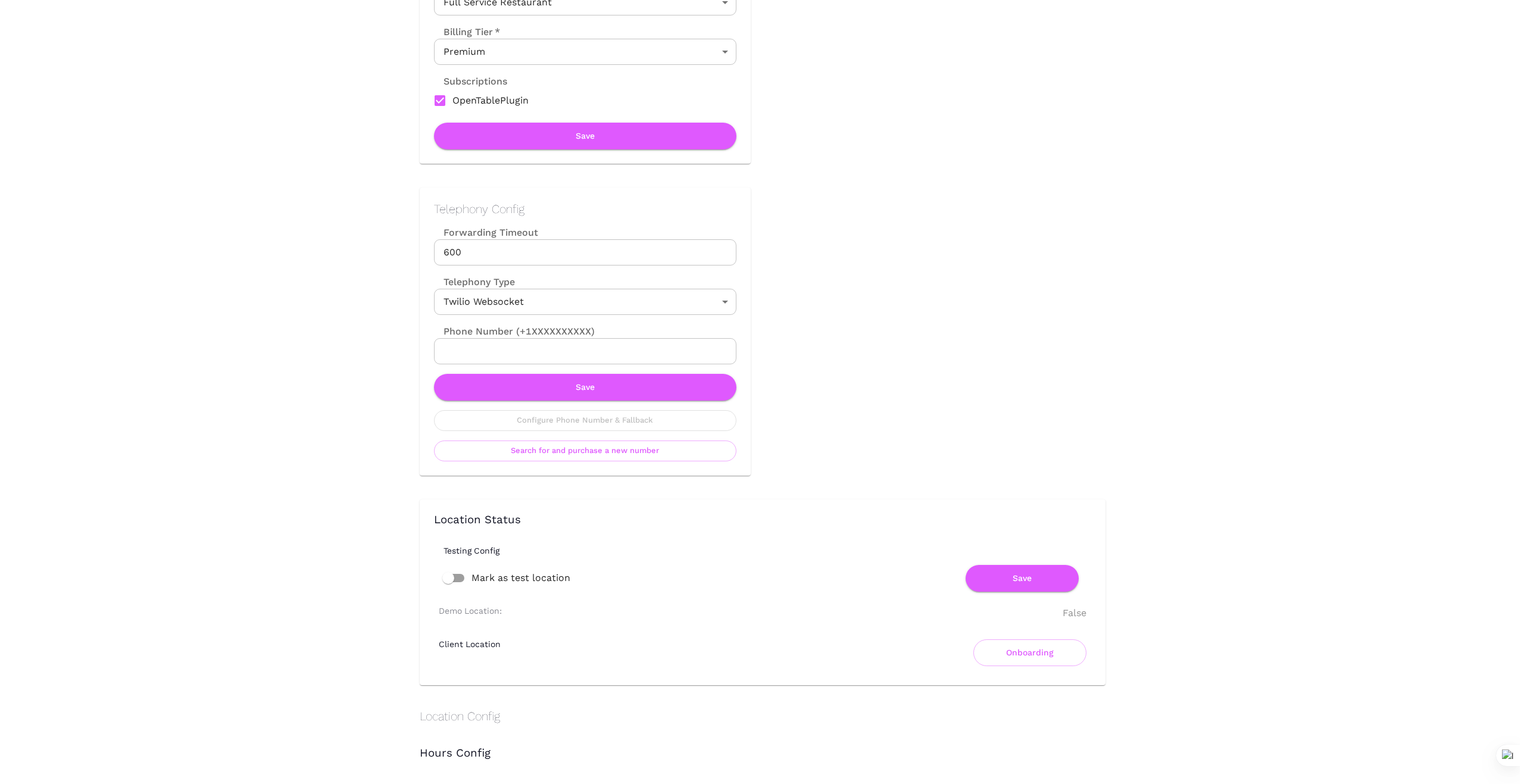
scroll to position [397, 0]
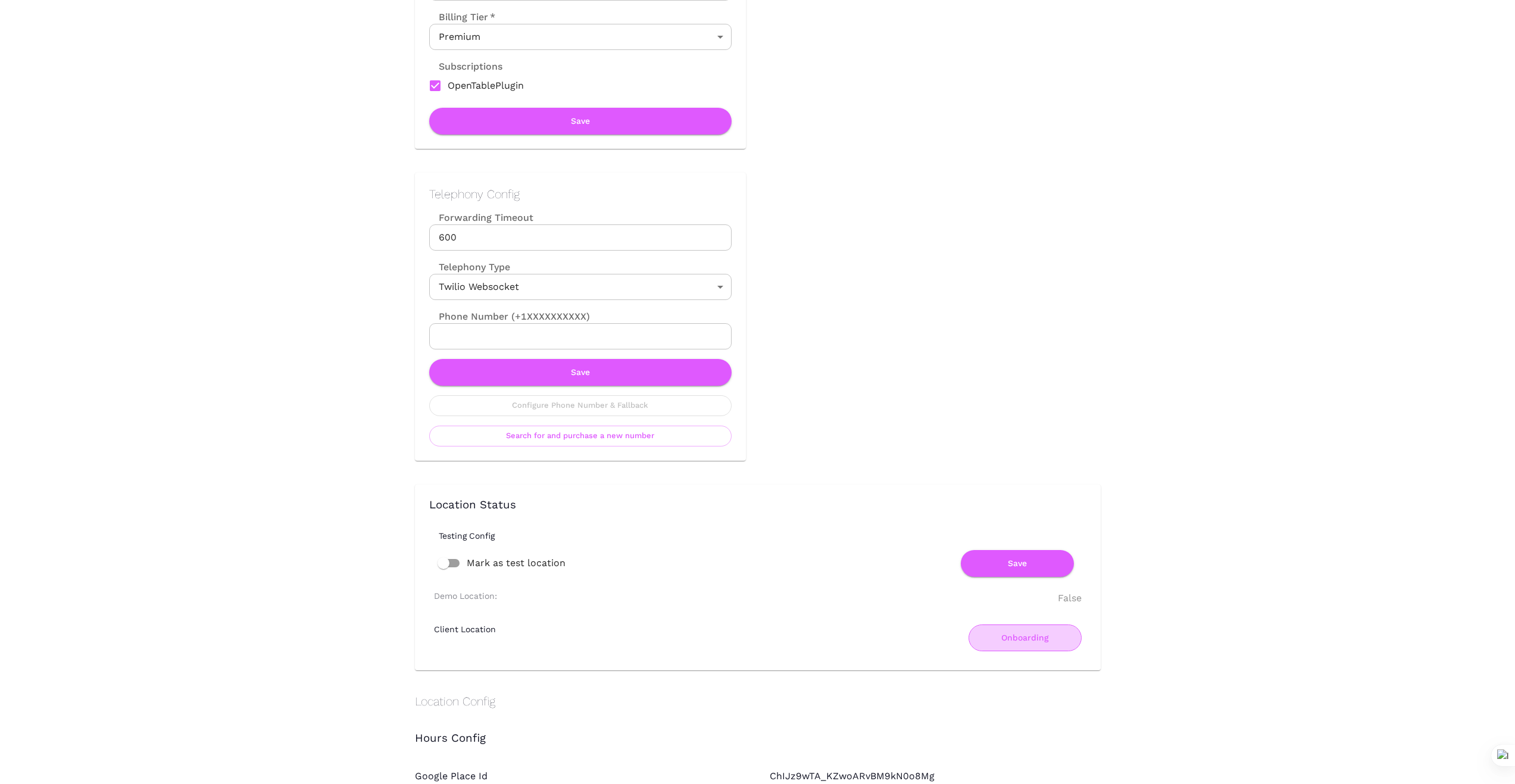
click at [1010, 634] on button "Onboarding" at bounding box center [1025, 638] width 113 height 27
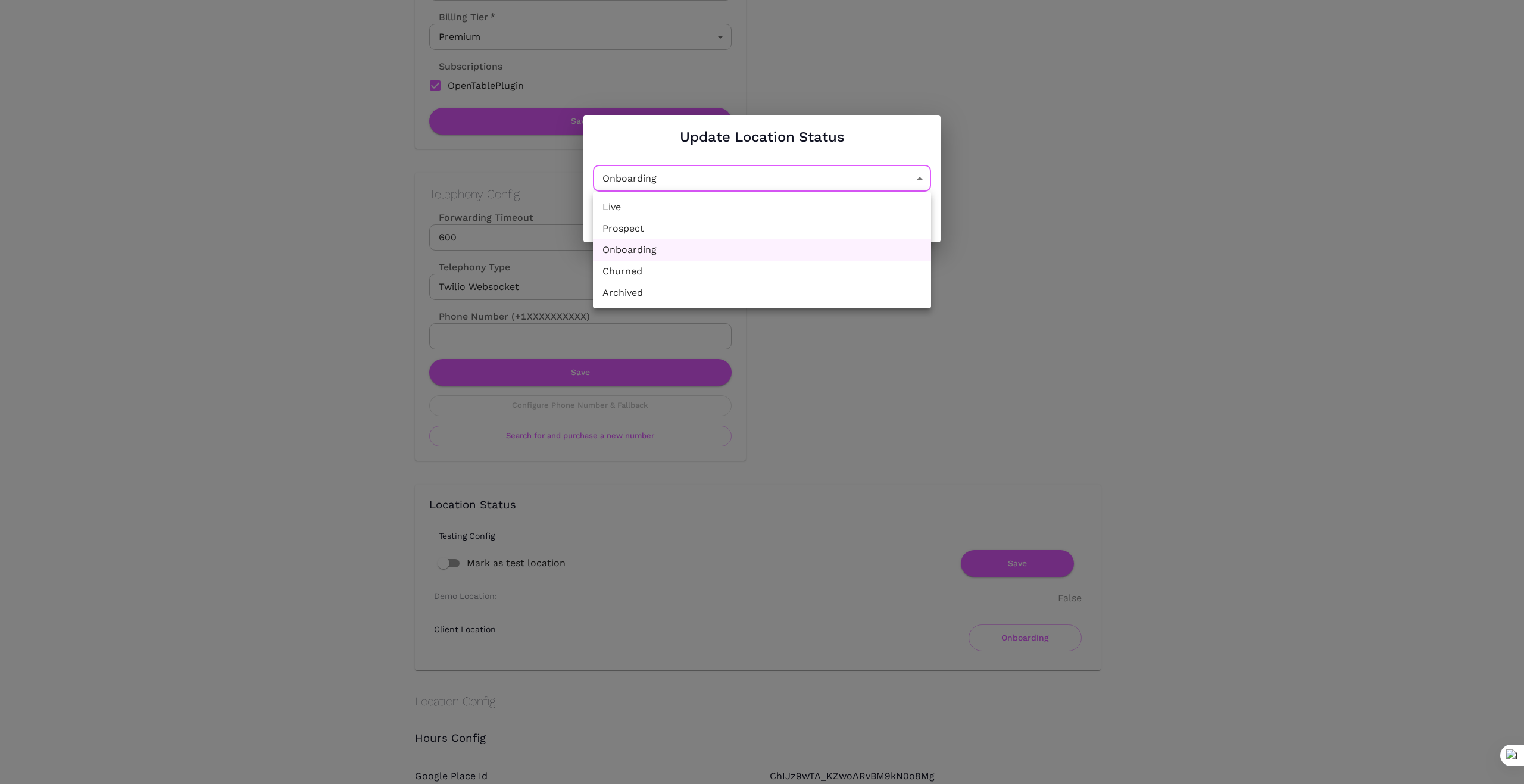
click at [806, 283] on li "Archived" at bounding box center [762, 293] width 338 height 22
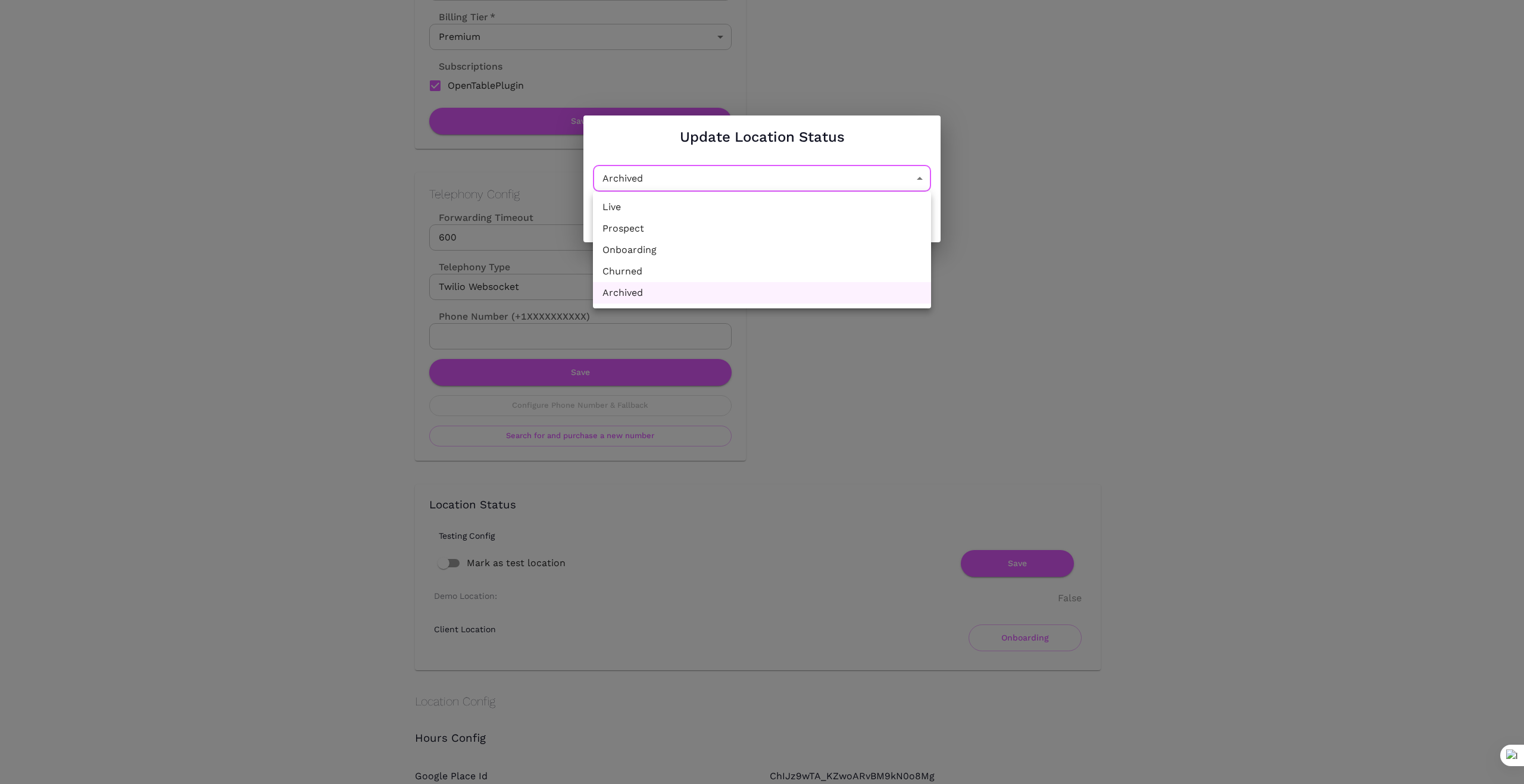
click at [810, 272] on li "Churned" at bounding box center [762, 271] width 338 height 22
type input "Churned"
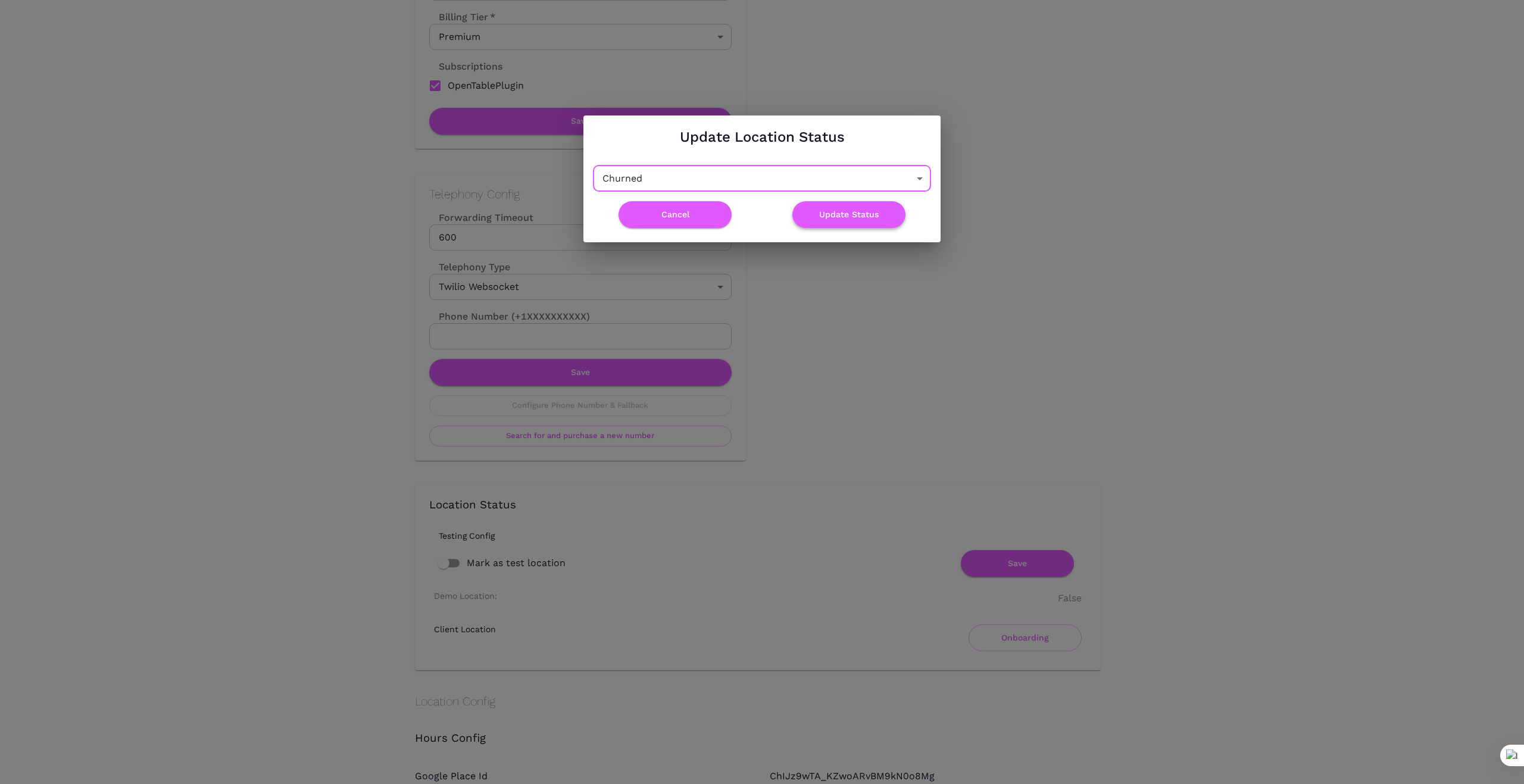
click at [862, 209] on button "Update Status" at bounding box center [849, 215] width 113 height 27
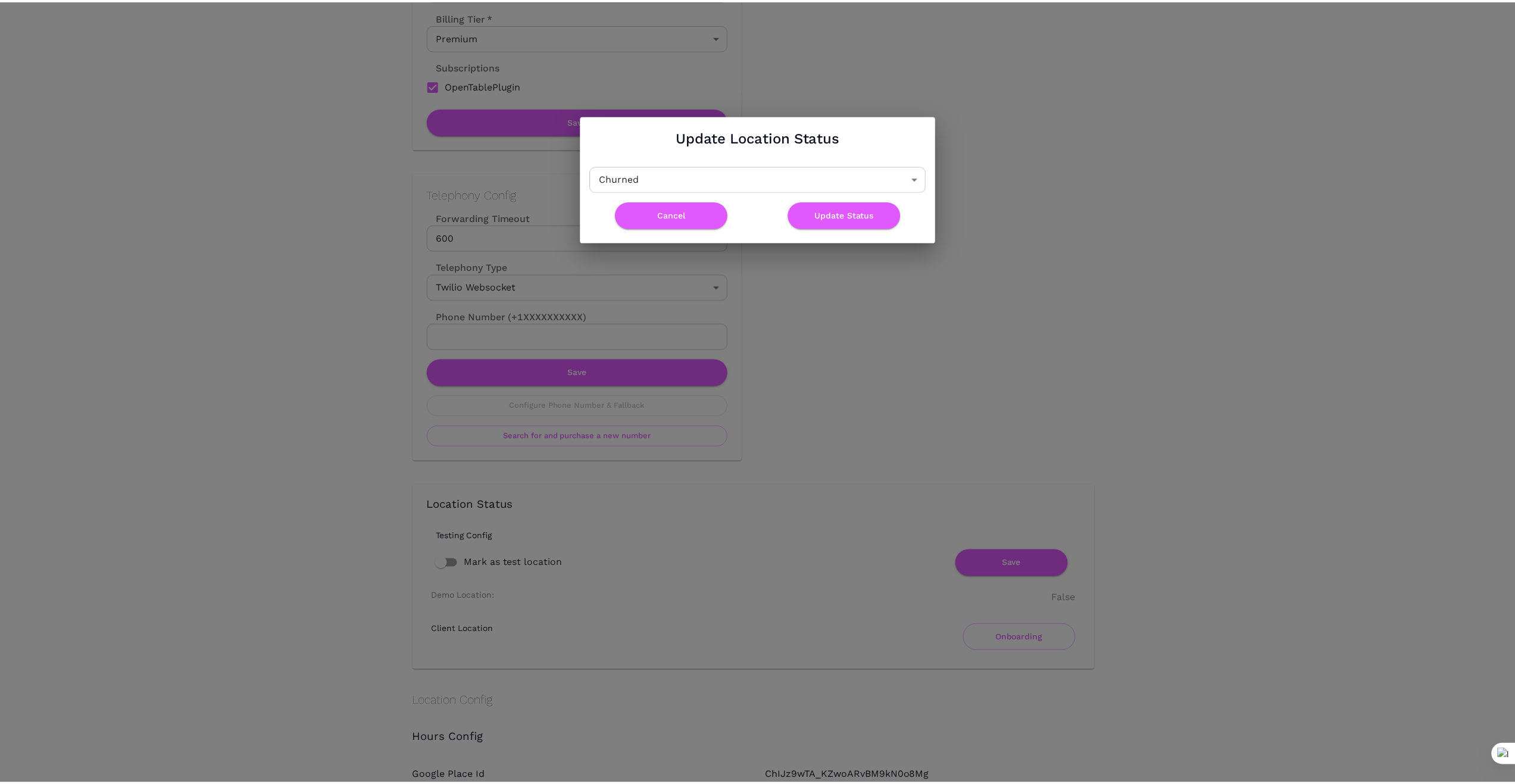
scroll to position [0, 0]
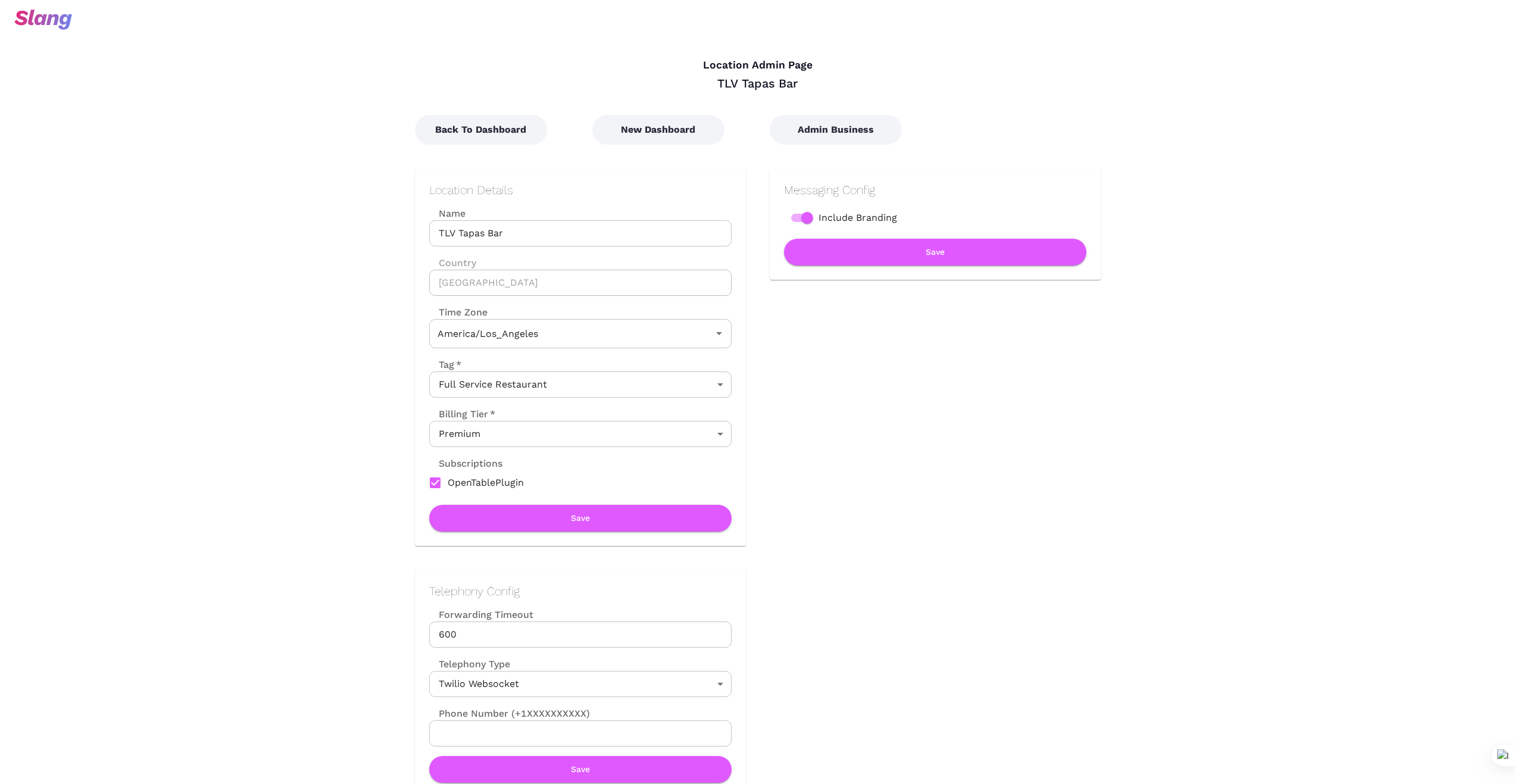
type input "Pacific Time"
